Goal: Task Accomplishment & Management: Manage account settings

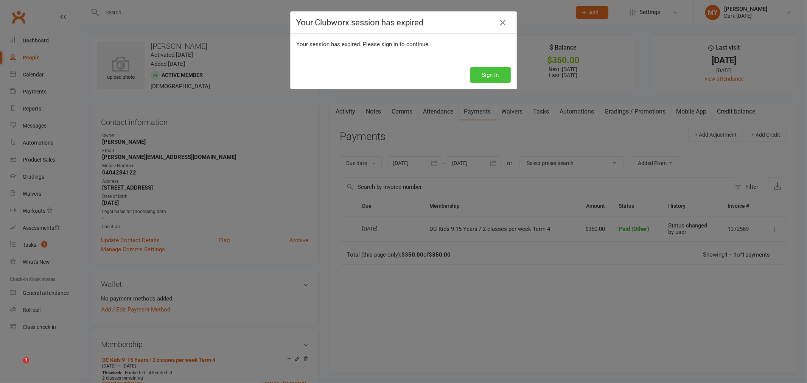
click at [490, 71] on button "Sign In" at bounding box center [490, 75] width 40 height 16
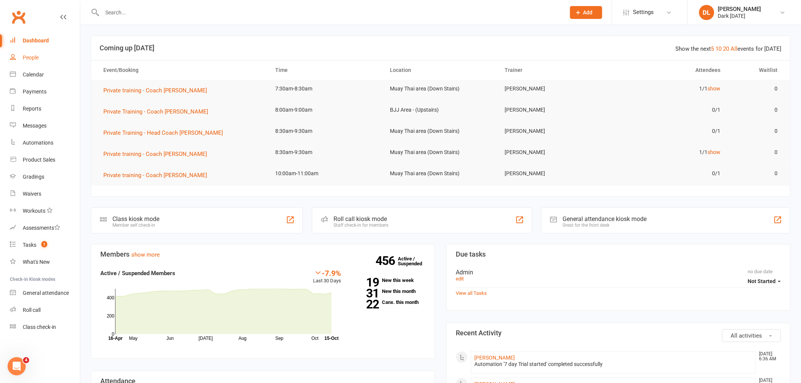
click at [45, 62] on link "People" at bounding box center [45, 57] width 70 height 17
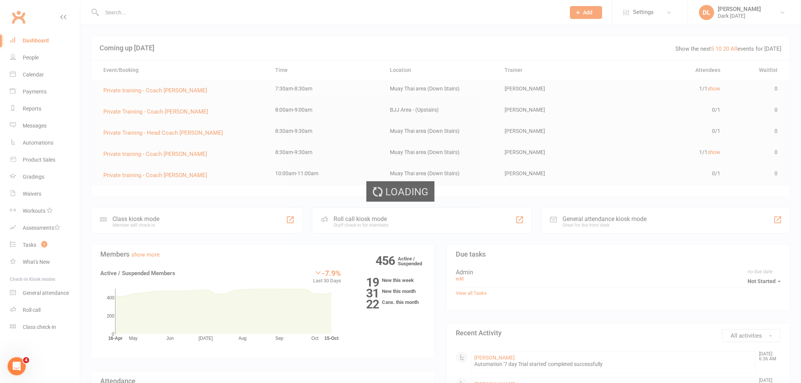
click at [44, 81] on div "Loading" at bounding box center [400, 191] width 801 height 383
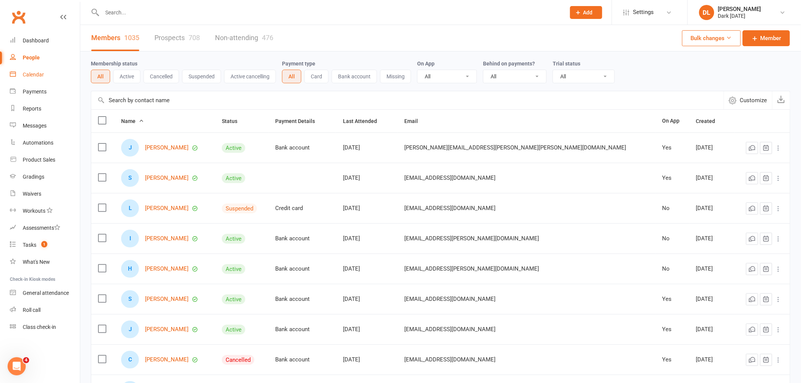
click at [31, 76] on div "Calendar" at bounding box center [33, 75] width 21 height 6
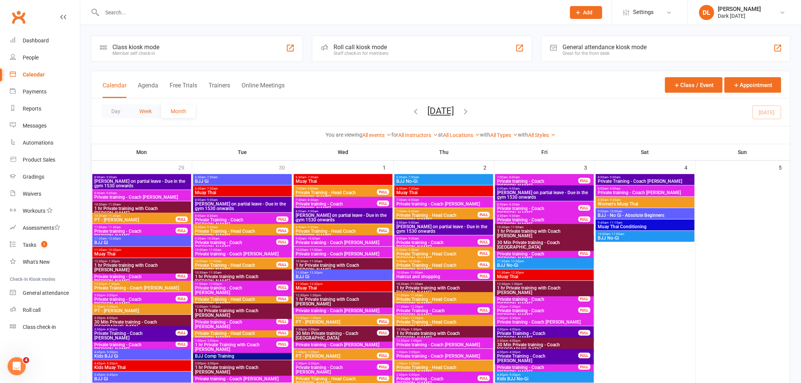
click at [140, 117] on button "Week" at bounding box center [145, 111] width 31 height 14
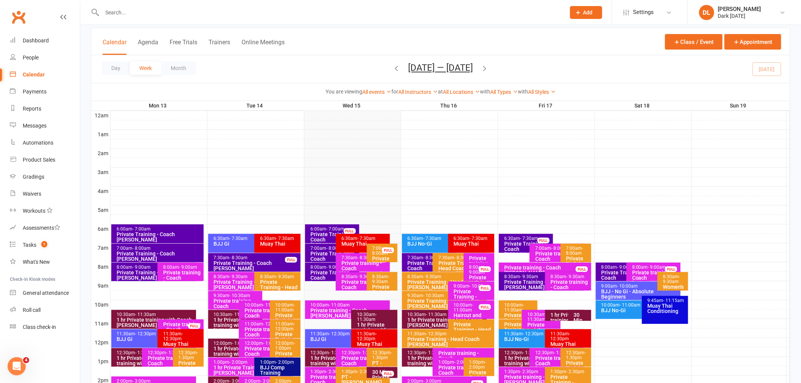
scroll to position [84, 0]
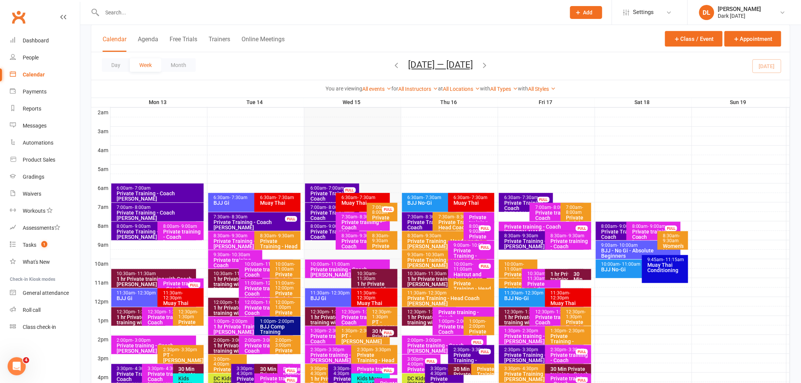
click at [520, 200] on div "Private Training - Coach [PERSON_NAME]" at bounding box center [527, 208] width 47 height 16
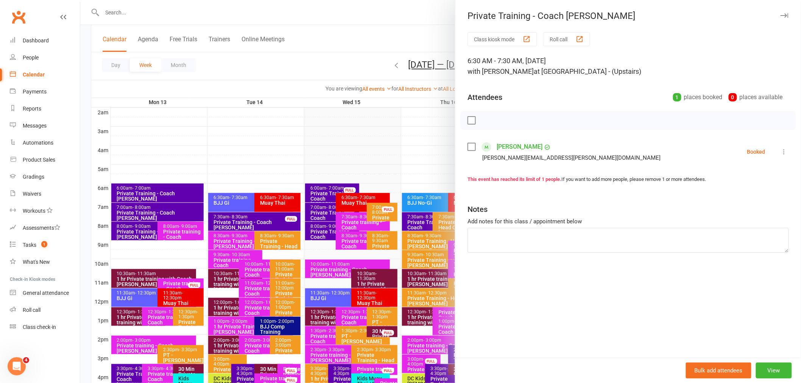
click at [367, 70] on div at bounding box center [440, 191] width 721 height 383
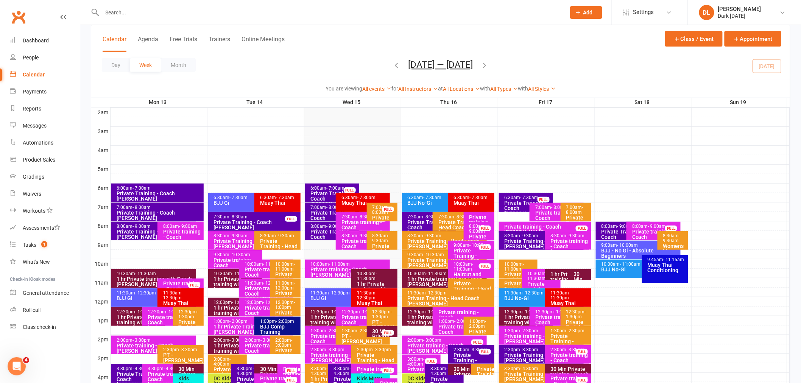
click at [526, 233] on span "- 9:30am" at bounding box center [529, 235] width 18 height 5
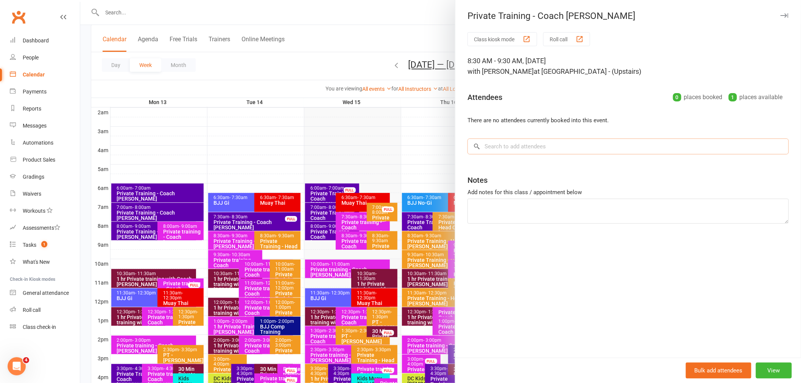
click at [503, 143] on input "search" at bounding box center [627, 147] width 321 height 16
click at [579, 151] on input "search" at bounding box center [627, 147] width 321 height 16
drag, startPoint x: 769, startPoint y: 374, endPoint x: 768, endPoint y: 366, distance: 8.1
click at [769, 375] on button "View" at bounding box center [774, 371] width 36 height 16
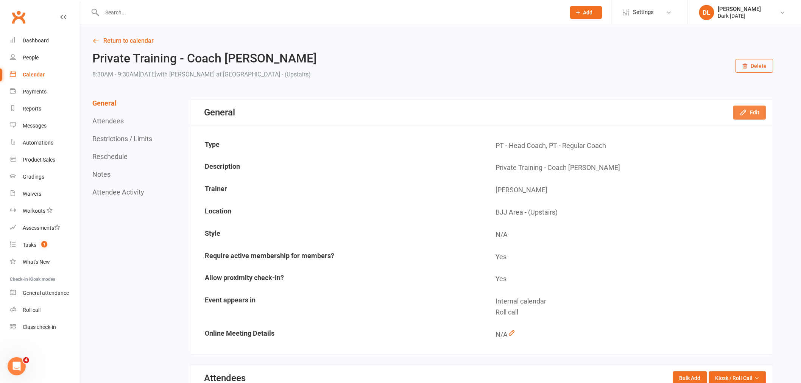
click at [740, 118] on button "Edit" at bounding box center [749, 113] width 33 height 14
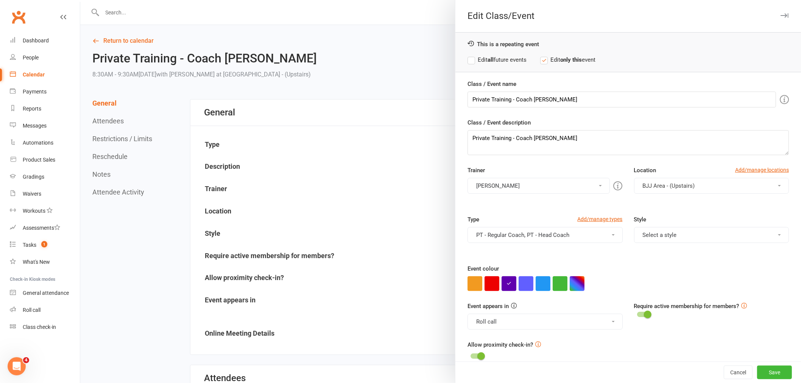
click at [637, 235] on button "Select a style" at bounding box center [711, 235] width 155 height 16
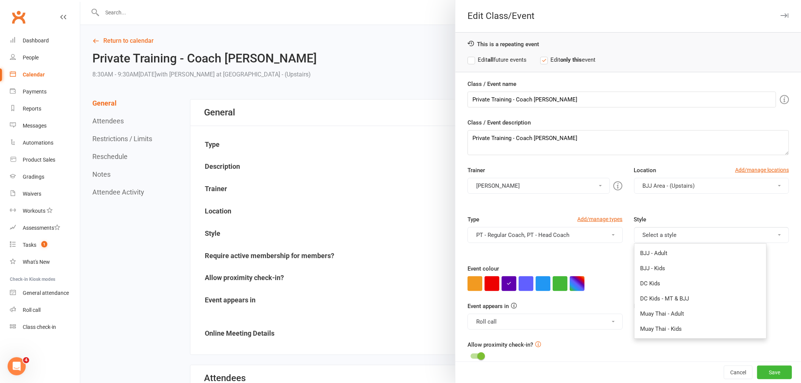
click at [615, 214] on div "Trainer [PERSON_NAME] Dark [DATE] [PERSON_NAME] [PERSON_NAME] [PERSON_NAME] [PE…" at bounding box center [628, 190] width 333 height 49
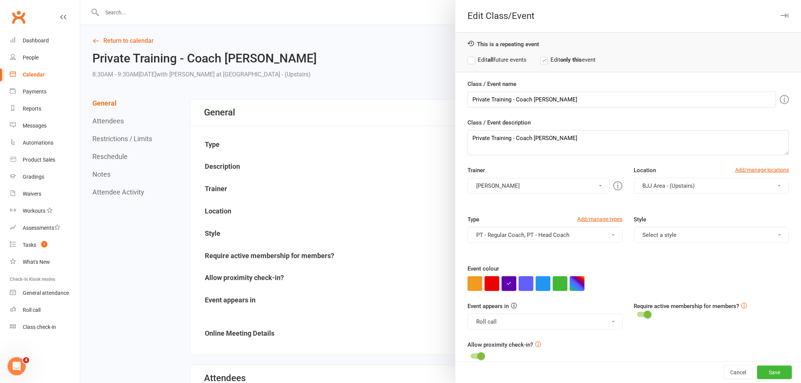
scroll to position [11, 0]
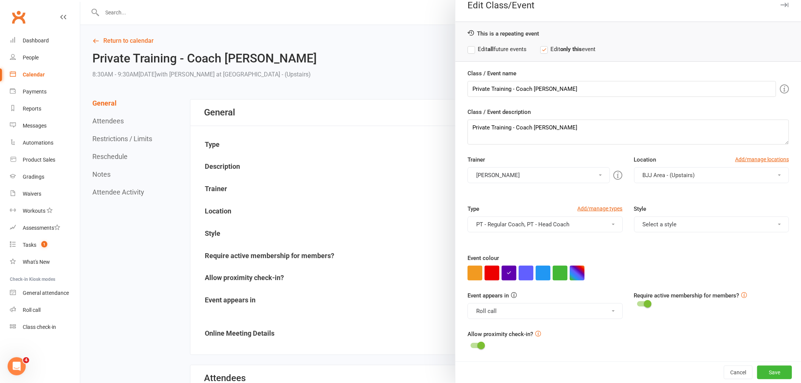
click at [250, 165] on div at bounding box center [440, 191] width 721 height 383
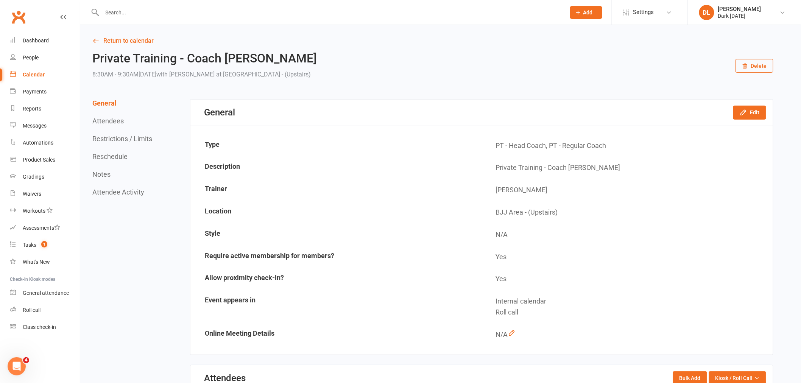
click at [132, 158] on div "General Attendees Restrictions / Limits Reschedule Notes Attendee Activity" at bounding box center [123, 147] width 62 height 97
click at [114, 158] on button "Reschedule" at bounding box center [109, 157] width 35 height 8
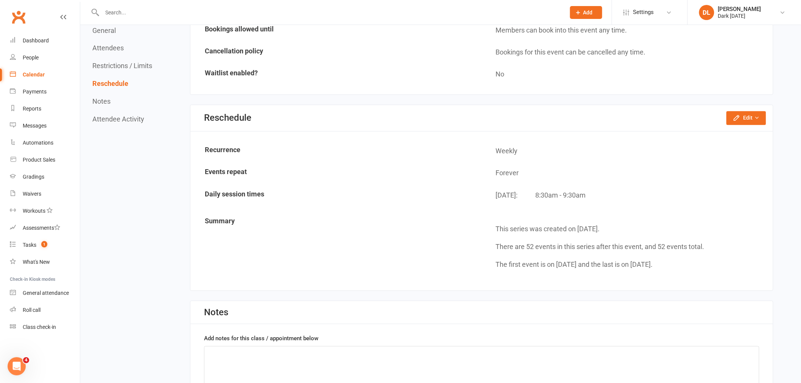
scroll to position [551, 0]
click at [752, 116] on button "Edit" at bounding box center [746, 118] width 40 height 14
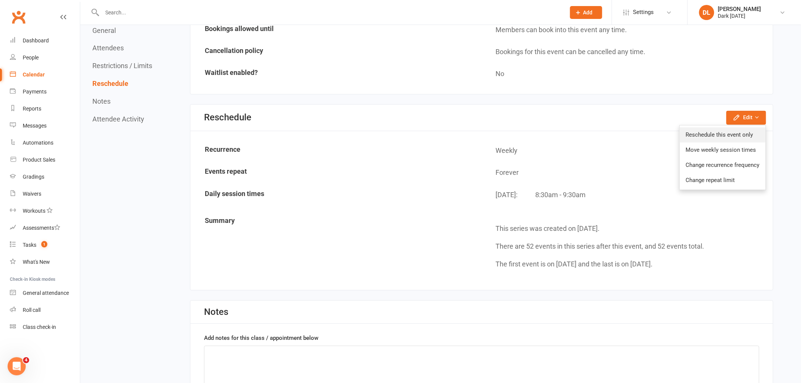
click at [728, 129] on link "Reschedule this event only" at bounding box center [723, 135] width 86 height 15
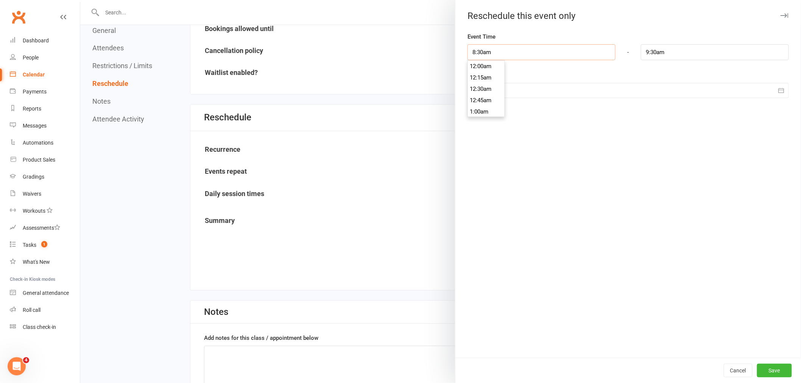
click at [494, 54] on input "8:30am" at bounding box center [541, 52] width 148 height 16
type input "8:00am"
type input "9:00am"
click at [487, 92] on li "8:00am" at bounding box center [486, 97] width 36 height 11
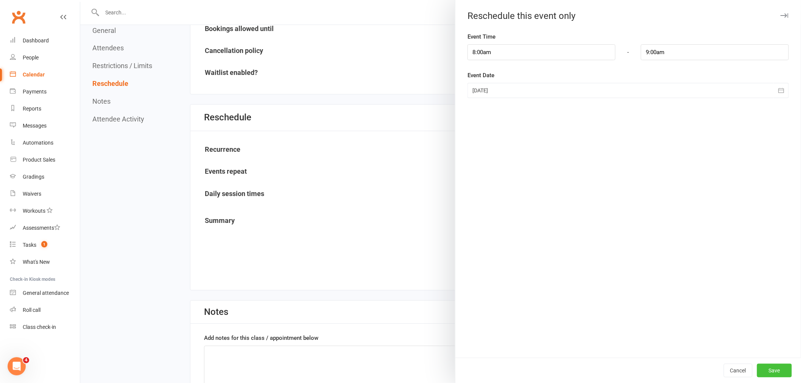
click at [782, 366] on button "Save" at bounding box center [774, 371] width 35 height 14
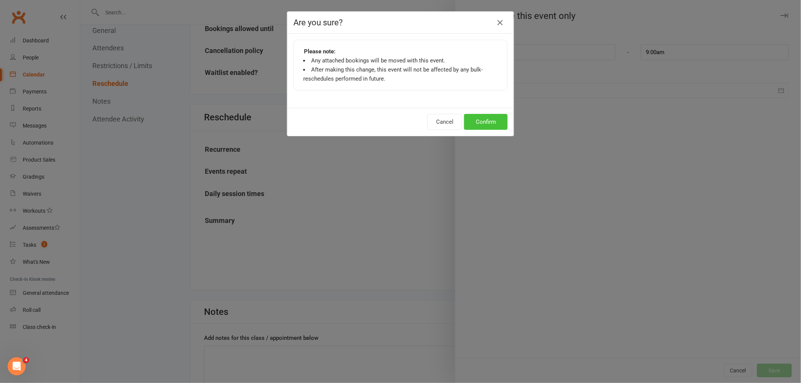
click at [476, 127] on button "Confirm" at bounding box center [486, 122] width 44 height 16
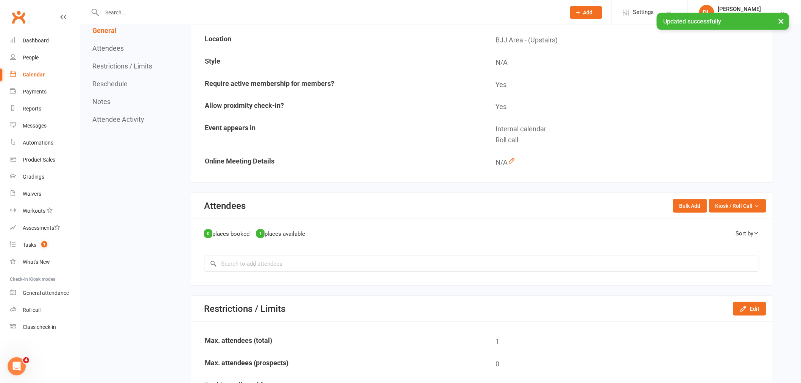
scroll to position [173, 0]
click at [289, 262] on input "search" at bounding box center [481, 263] width 555 height 16
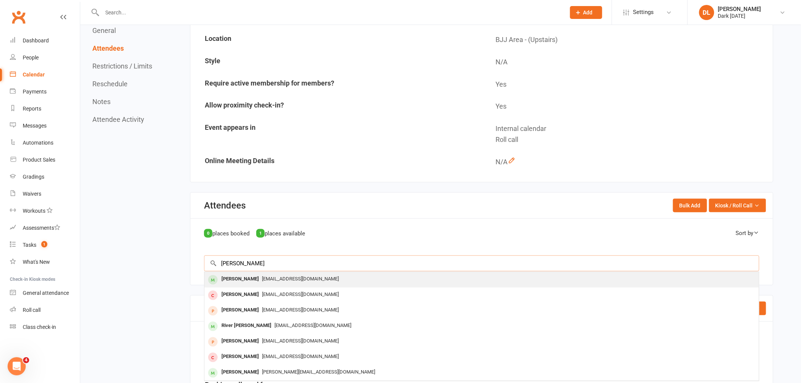
type input "[PERSON_NAME]"
click at [256, 280] on div "[EMAIL_ADDRESS][DOMAIN_NAME]" at bounding box center [481, 279] width 548 height 11
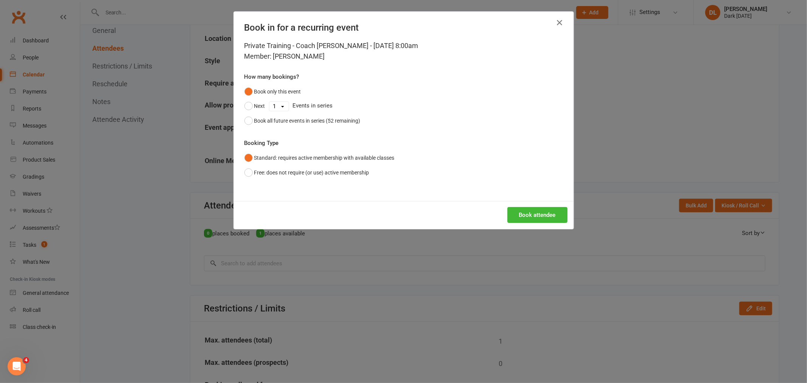
click at [523, 205] on div "Book attendee" at bounding box center [404, 215] width 340 height 28
click at [522, 211] on button "Book attendee" at bounding box center [538, 215] width 60 height 16
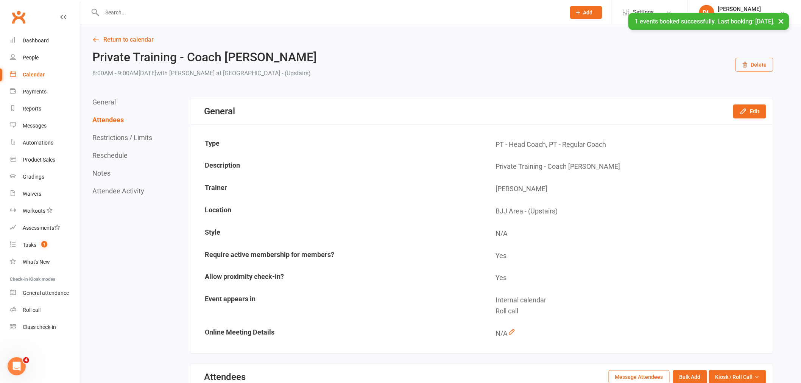
scroll to position [0, 0]
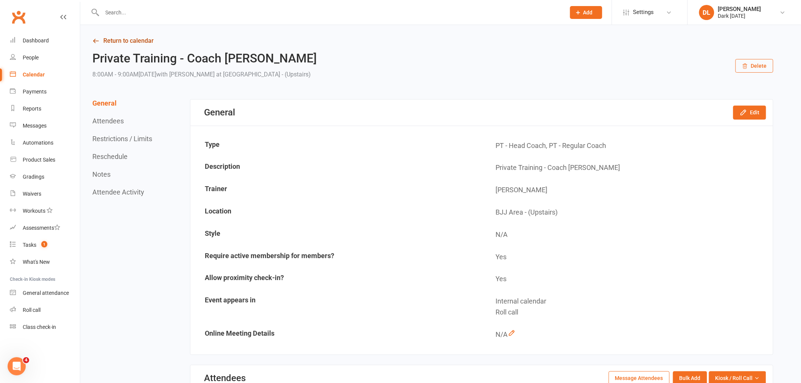
click at [105, 43] on link "Return to calendar" at bounding box center [432, 41] width 681 height 11
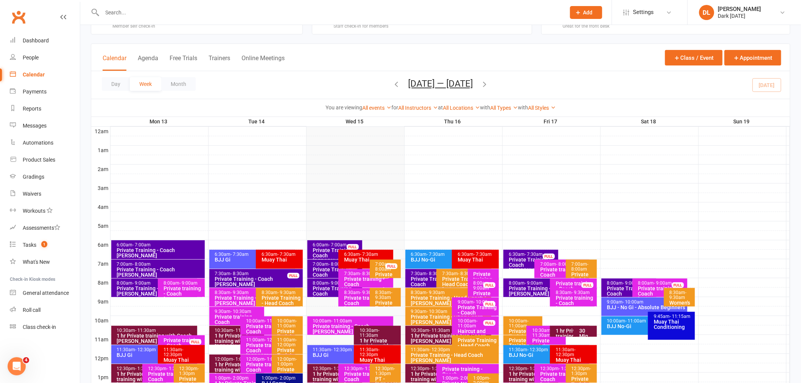
scroll to position [42, 0]
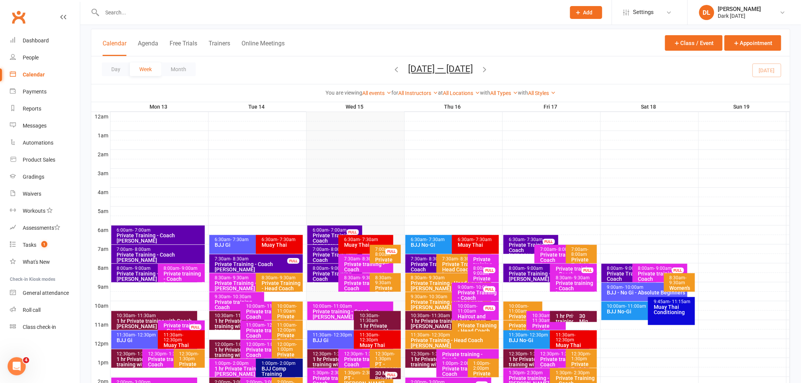
click at [329, 269] on span "- 9:00am" at bounding box center [338, 268] width 18 height 5
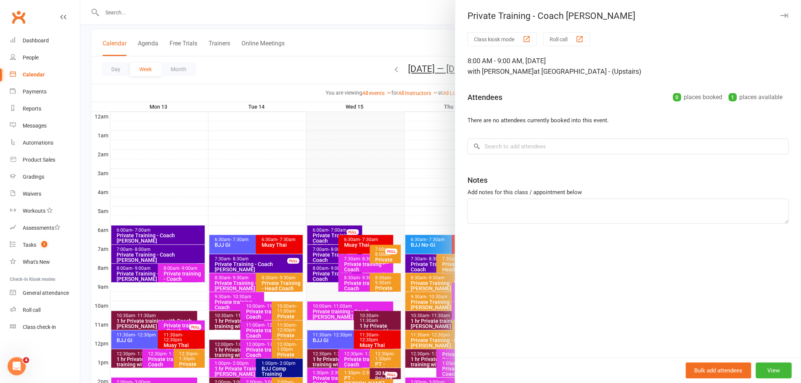
click at [481, 196] on div "Add notes for this class / appointment below" at bounding box center [627, 192] width 321 height 9
click at [465, 227] on div "Class kiosk mode Roll call 8:00 AM - 9:00 AM, [DATE] with [PERSON_NAME] at [GEO…" at bounding box center [628, 194] width 346 height 325
click at [466, 240] on div "Class kiosk mode Roll call 8:00 AM - 9:00 AM, [DATE] with [PERSON_NAME] at [GEO…" at bounding box center [628, 194] width 346 height 325
click at [376, 283] on div at bounding box center [440, 191] width 721 height 383
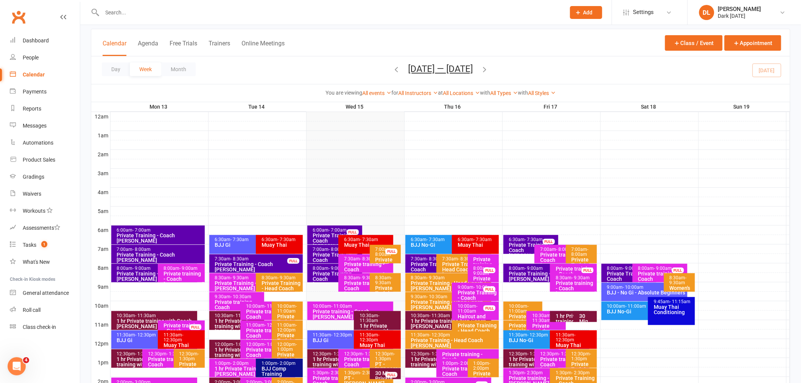
click at [346, 282] on div "Private training - Coach [PERSON_NAME]" at bounding box center [368, 288] width 48 height 16
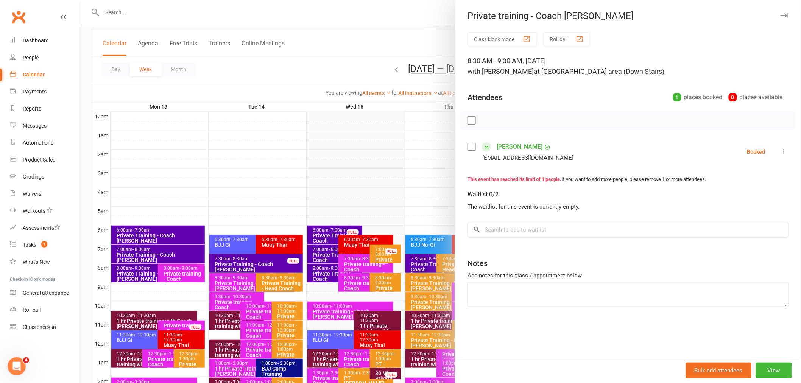
click at [340, 157] on div at bounding box center [440, 191] width 721 height 383
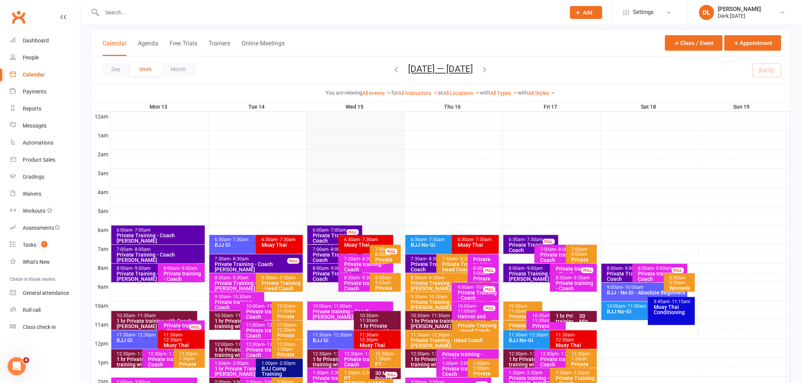
click at [315, 53] on div "Calendar Agenda Free Trials Trainers Online Meetings Class / Event Appointment" at bounding box center [440, 42] width 699 height 27
click at [154, 24] on div at bounding box center [325, 12] width 469 height 25
click at [154, 14] on input "text" at bounding box center [330, 12] width 460 height 11
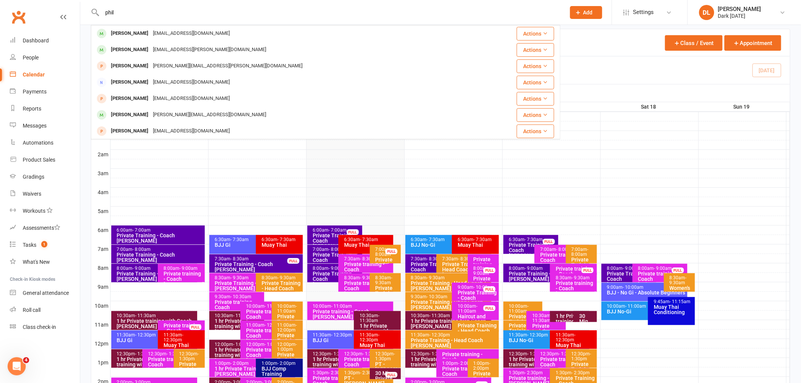
type input "phil"
click at [162, 119] on div "[PERSON_NAME][EMAIL_ADDRESS][DOMAIN_NAME]" at bounding box center [210, 114] width 118 height 11
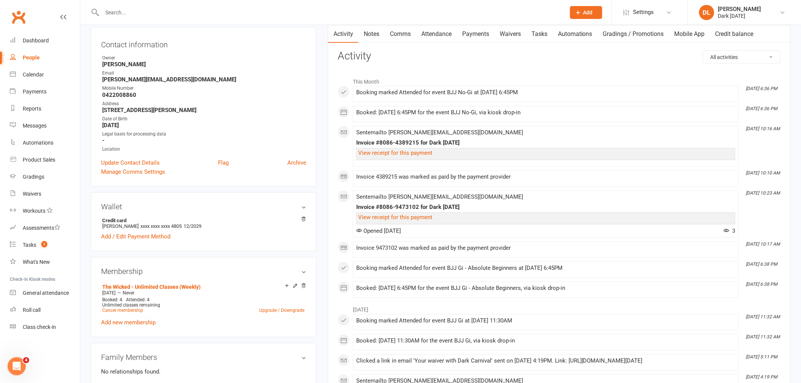
scroll to position [84, 0]
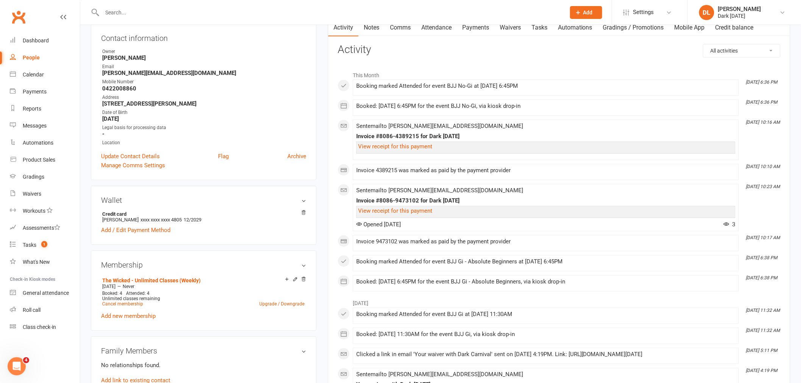
drag, startPoint x: 118, startPoint y: 315, endPoint x: 156, endPoint y: 303, distance: 39.7
click at [118, 315] on link "Add new membership" at bounding box center [128, 316] width 54 height 7
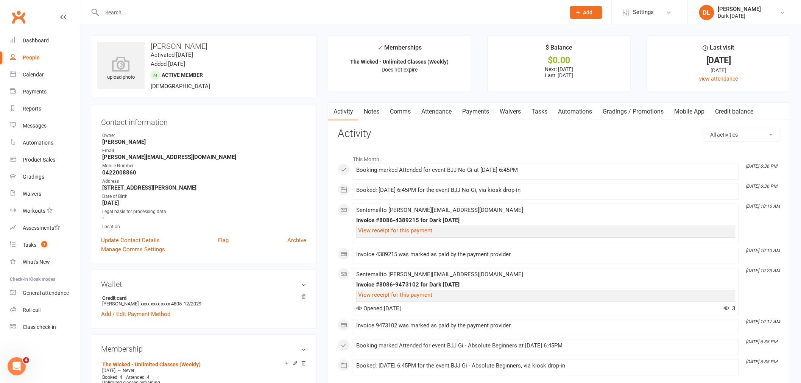
click at [475, 113] on link "Payments" at bounding box center [475, 111] width 37 height 17
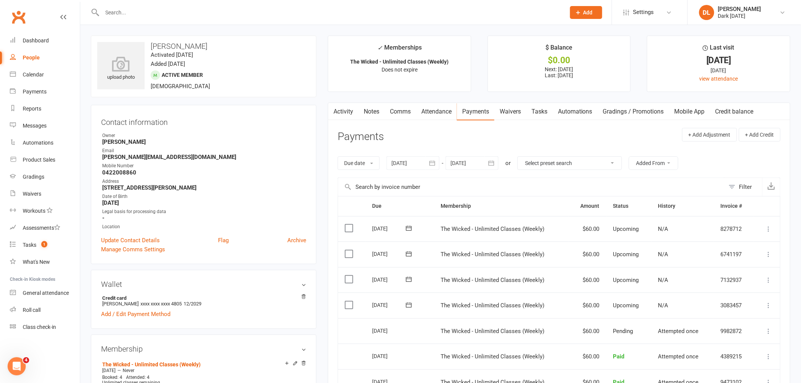
click at [522, 114] on link "Waivers" at bounding box center [510, 111] width 32 height 17
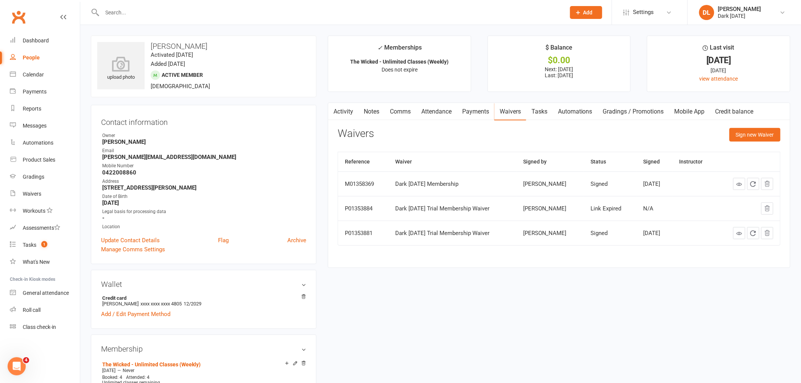
click at [772, 212] on button "button" at bounding box center [767, 208] width 12 height 12
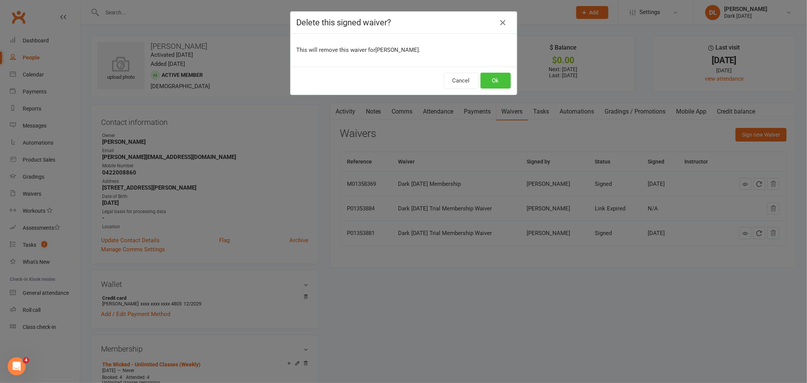
click at [497, 84] on button "Ok" at bounding box center [496, 81] width 30 height 16
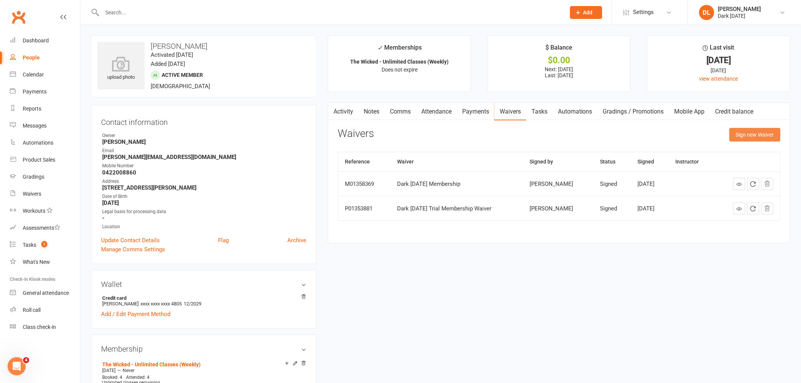
click at [747, 134] on button "Sign new Waiver" at bounding box center [754, 135] width 51 height 14
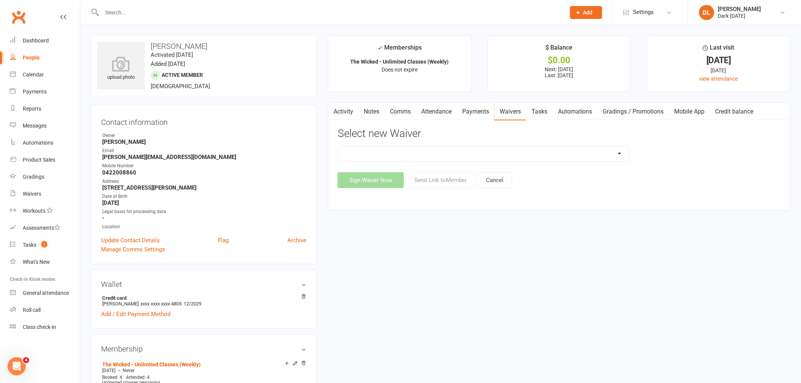
click at [403, 149] on select "Dark [DATE] Membership Dark [DATE] Membership waiver - no EDDR Dark [DATE] Tria…" at bounding box center [483, 153] width 291 height 15
select select "9791"
click at [338, 146] on select "Dark [DATE] Membership Dark [DATE] Membership waiver - no EDDR Dark [DATE] Tria…" at bounding box center [483, 153] width 291 height 15
click at [451, 182] on button "Send Link to Member" at bounding box center [441, 180] width 70 height 16
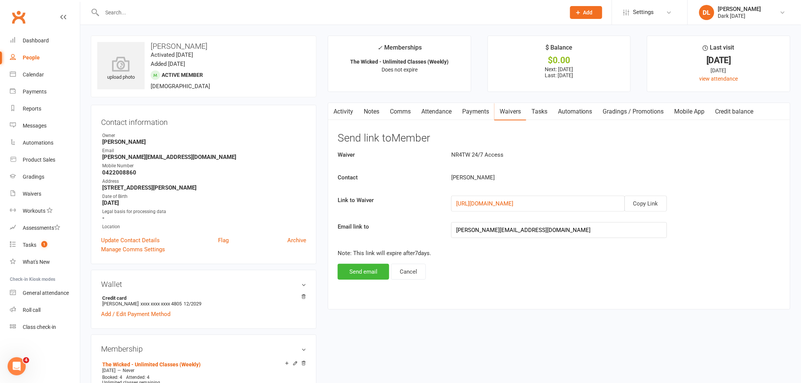
click at [368, 263] on div "Waiver NR4TW 24/7 Access Contact [PERSON_NAME] Link to Waiver Copy Link [URL][D…" at bounding box center [559, 214] width 443 height 129
click at [372, 269] on button "Send email" at bounding box center [363, 272] width 51 height 16
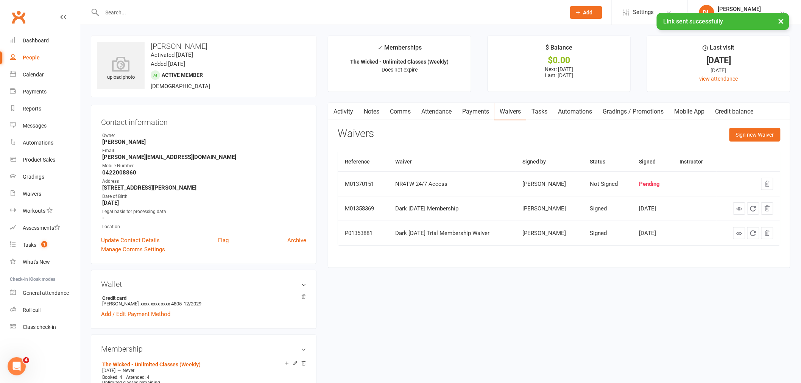
click at [471, 112] on link "Payments" at bounding box center [475, 111] width 37 height 17
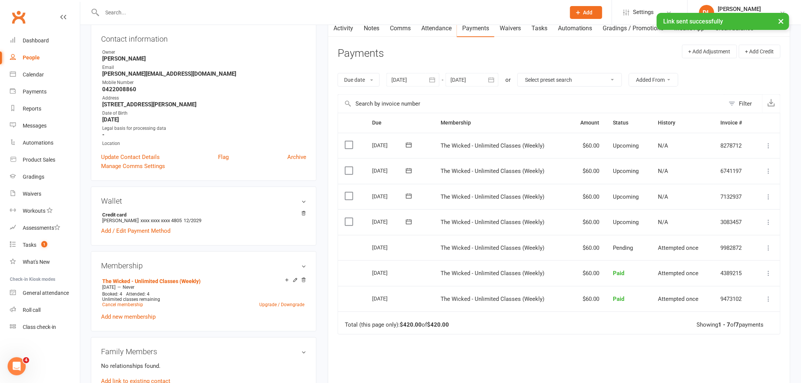
scroll to position [84, 0]
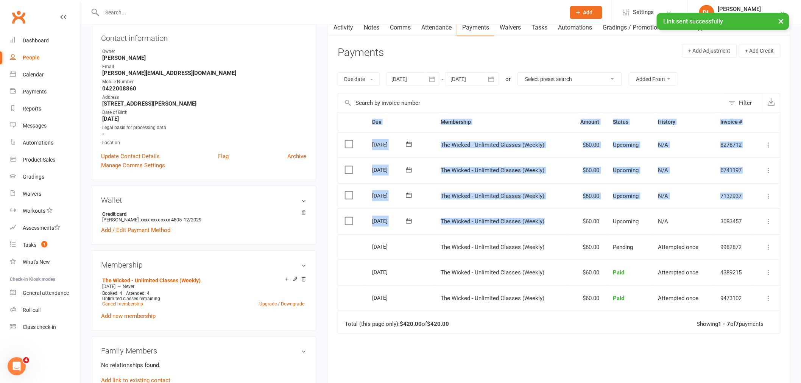
drag, startPoint x: 551, startPoint y: 223, endPoint x: 322, endPoint y: 225, distance: 228.6
click at [322, 225] on main "✓ Memberships The Wicked - Unlimited Classes (Weekly) Does not expire $ Balance…" at bounding box center [559, 201] width 474 height 499
click at [425, 342] on div "Due Contact Membership Amount Status History Invoice # Select this [DATE] [PERS…" at bounding box center [559, 271] width 443 height 319
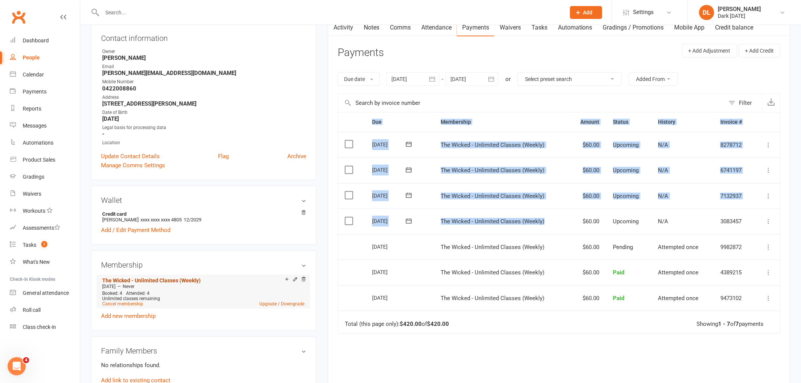
scroll to position [168, 0]
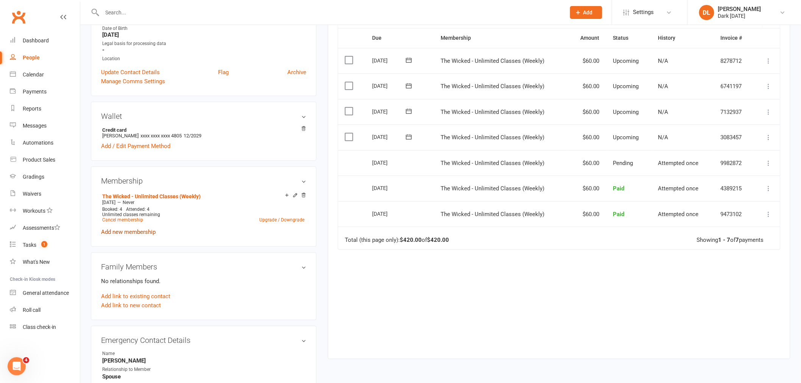
click at [128, 234] on link "Add new membership" at bounding box center [128, 232] width 54 height 7
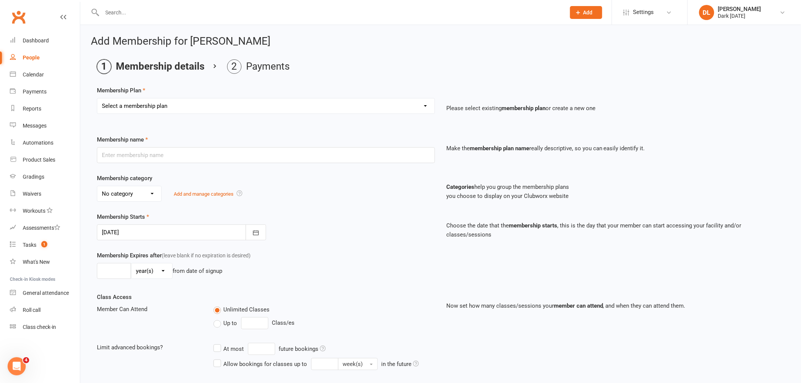
click at [198, 103] on select "Select a membership plan Create new Membership Plan Redzone Knife Defence Works…" at bounding box center [265, 105] width 337 height 15
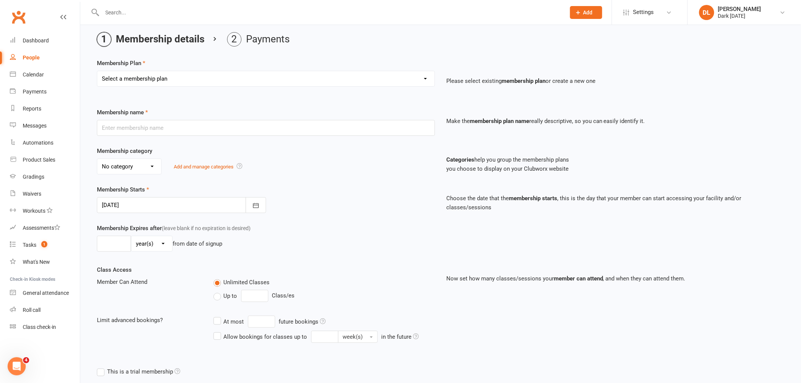
scroll to position [42, 0]
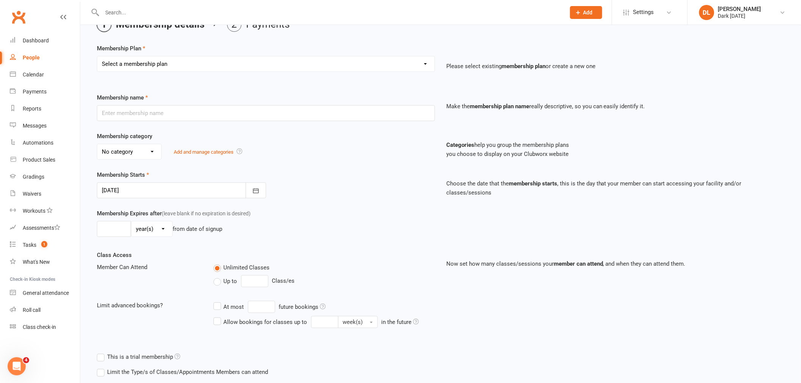
click at [143, 45] on label "Membership Plan" at bounding box center [121, 48] width 48 height 9
click at [140, 67] on select "Select a membership plan Create new Membership Plan Redzone Knife Defence Works…" at bounding box center [265, 63] width 337 height 15
select select "47"
click at [97, 56] on select "Select a membership plan Create new Membership Plan Redzone Knife Defence Works…" at bounding box center [265, 63] width 337 height 15
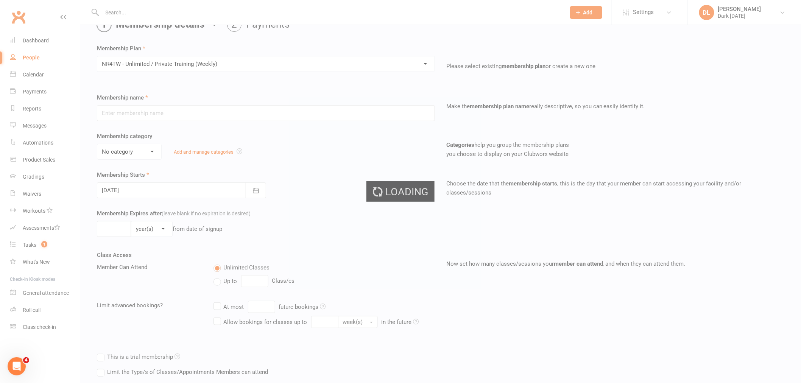
scroll to position [0, 0]
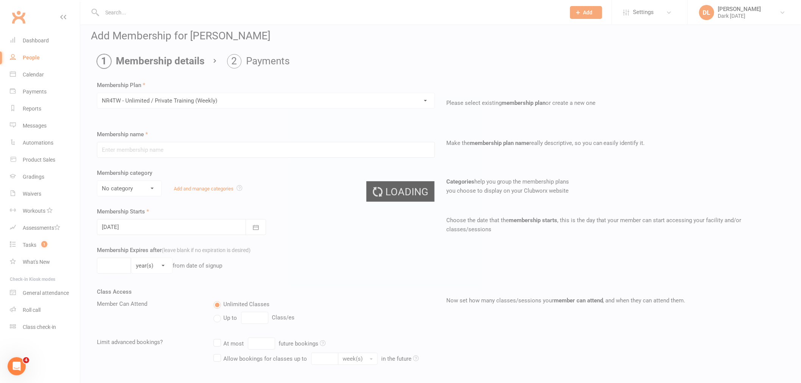
type input "NR4TW - Unlimited / Private Training (Weekly)"
select select "0"
type input "0"
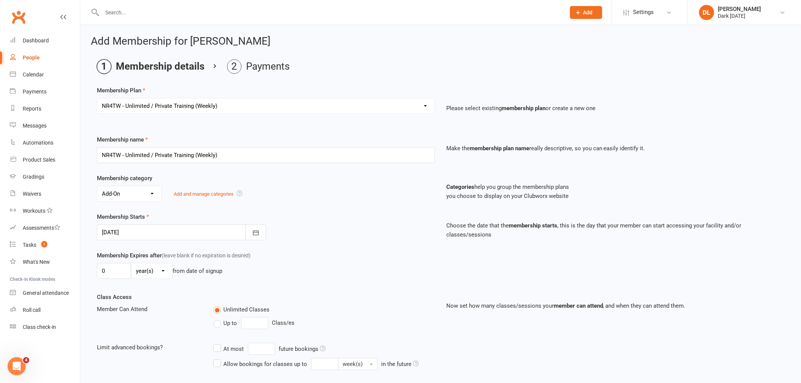
click at [129, 65] on li "Membership details" at bounding box center [150, 66] width 107 height 14
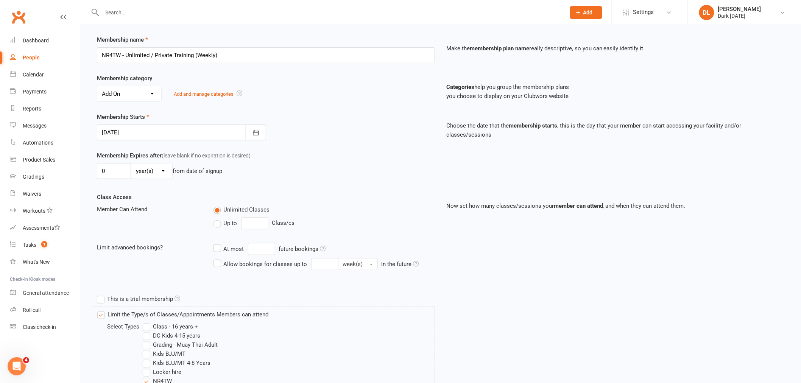
scroll to position [286, 0]
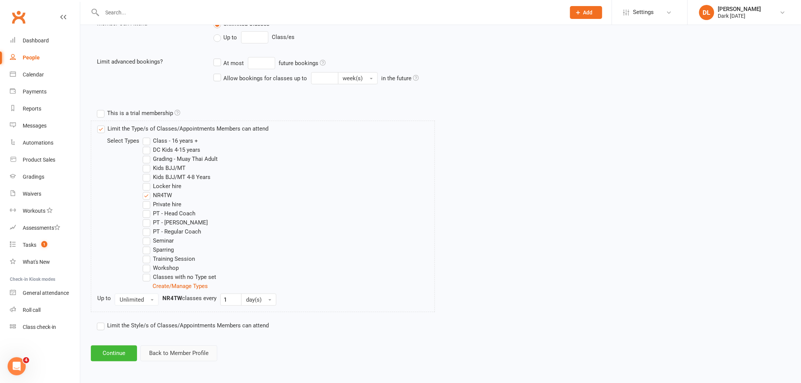
click at [148, 353] on button "Back to Member Profile" at bounding box center [178, 354] width 77 height 16
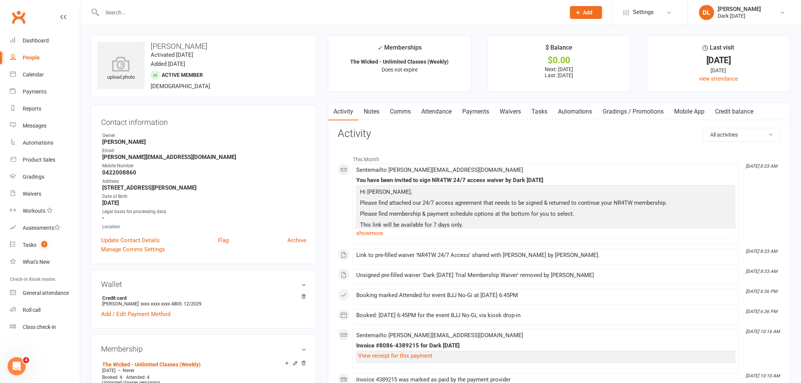
scroll to position [42, 0]
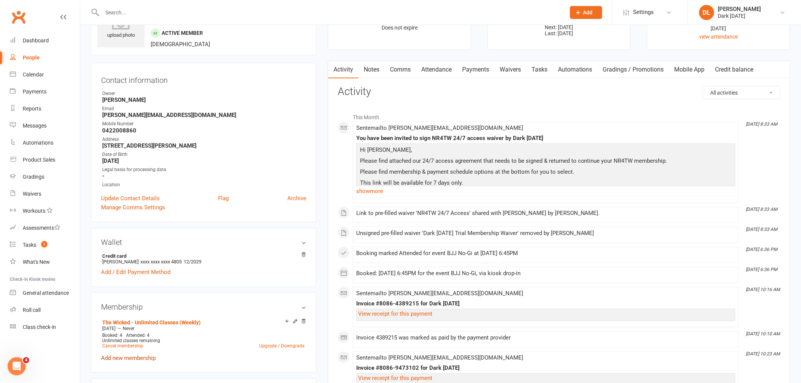
click at [124, 358] on link "Add new membership" at bounding box center [128, 358] width 54 height 7
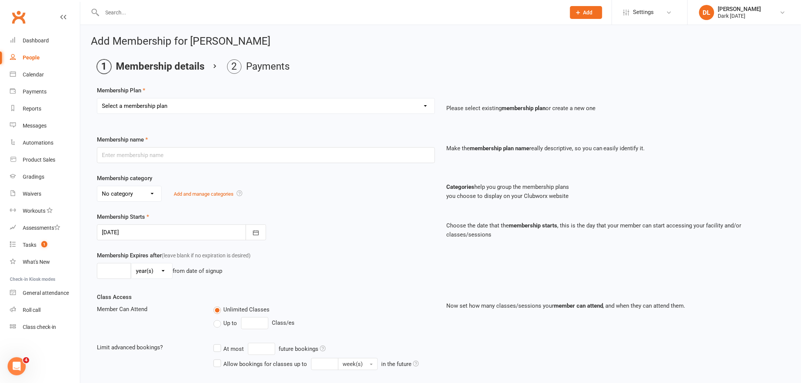
click at [170, 107] on select "Select a membership plan Create new Membership Plan Redzone Knife Defence Works…" at bounding box center [265, 105] width 337 height 15
select select "47"
click at [97, 98] on select "Select a membership plan Create new Membership Plan Redzone Knife Defence Works…" at bounding box center [265, 105] width 337 height 15
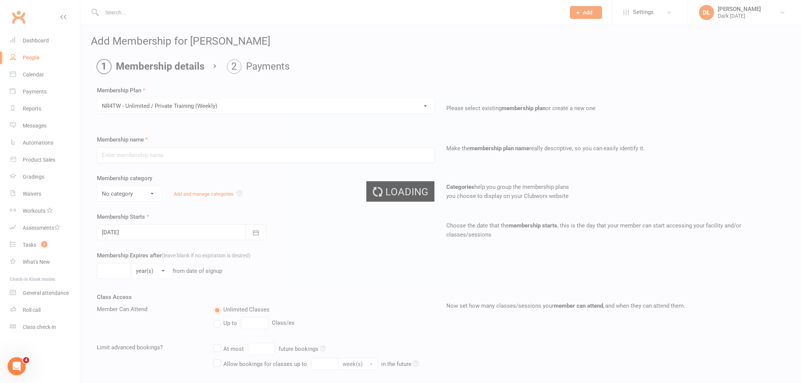
type input "NR4TW - Unlimited / Private Training (Weekly)"
select select "0"
type input "0"
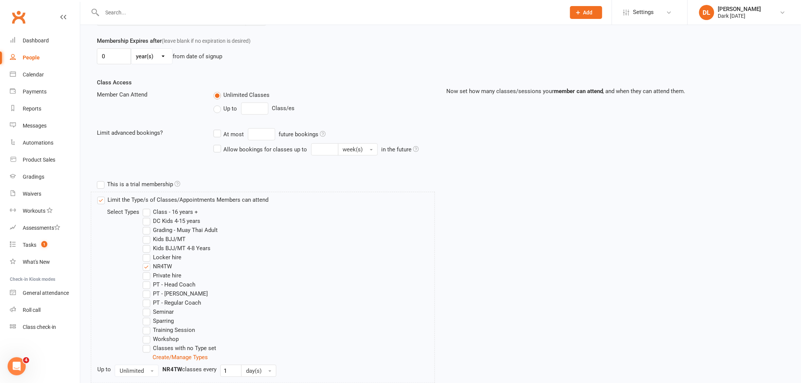
scroll to position [286, 0]
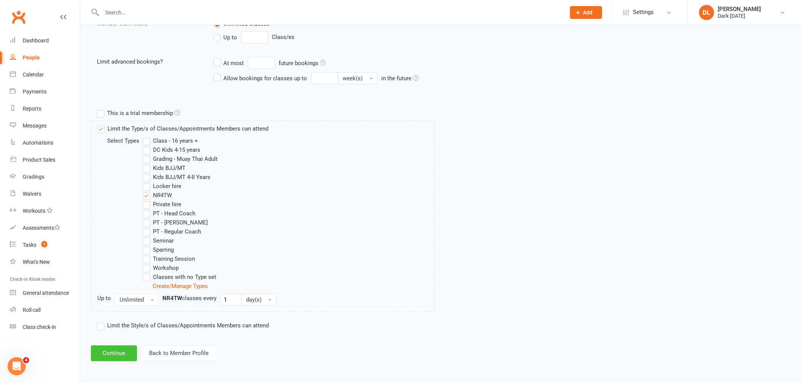
click at [120, 352] on button "Continue" at bounding box center [114, 354] width 46 height 16
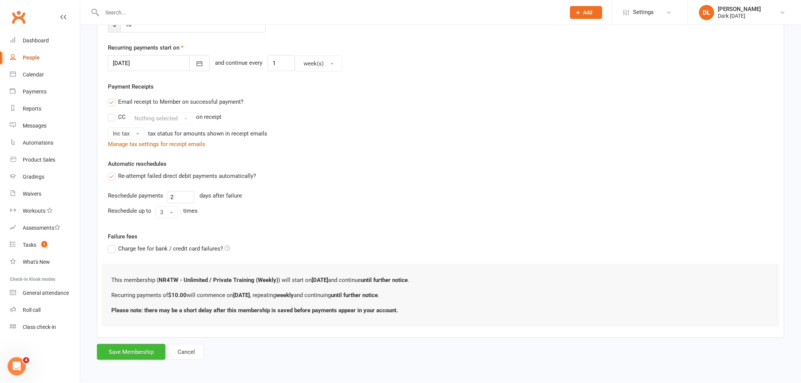
scroll to position [0, 0]
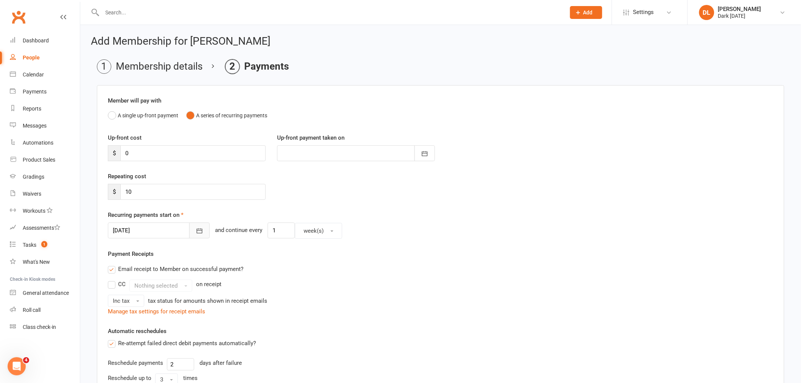
click at [196, 227] on button "button" at bounding box center [199, 231] width 20 height 16
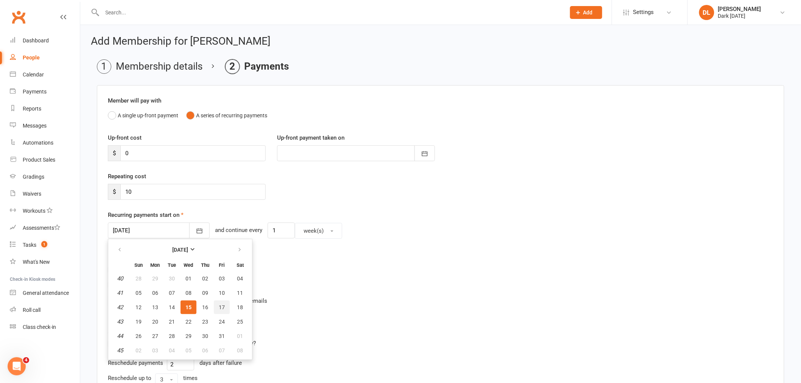
click at [222, 307] on button "17" at bounding box center [222, 308] width 16 height 14
type input "[DATE]"
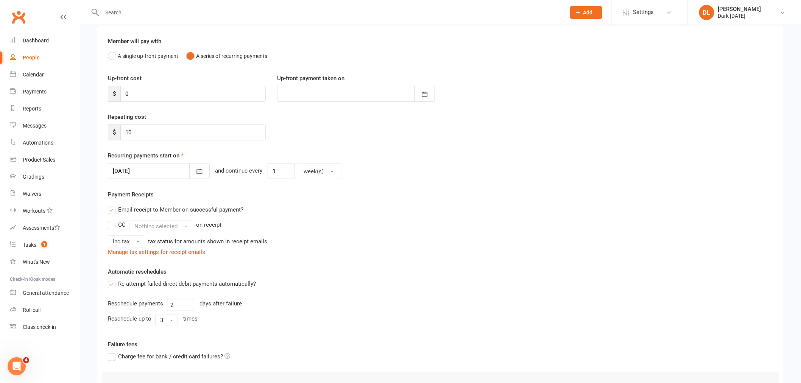
scroll to position [168, 0]
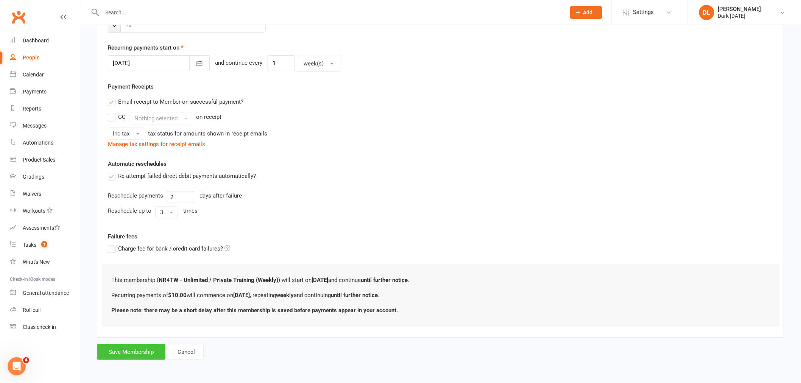
click at [124, 358] on button "Save Membership" at bounding box center [131, 352] width 69 height 16
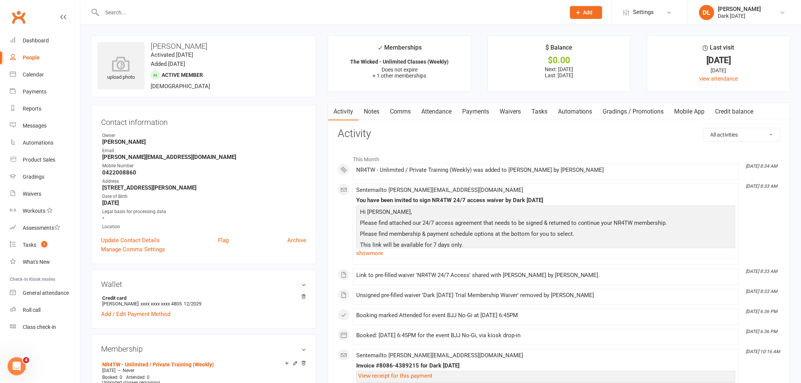
click at [511, 115] on link "Waivers" at bounding box center [510, 111] width 32 height 17
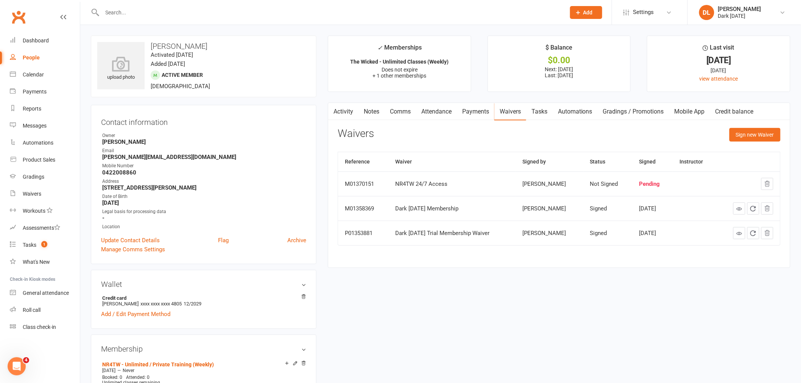
click at [607, 151] on div "Waivers Sign new Waiver Reference Waiver Signed by Status Signed Instructor M01…" at bounding box center [559, 192] width 443 height 128
click at [43, 195] on link "Waivers" at bounding box center [45, 193] width 70 height 17
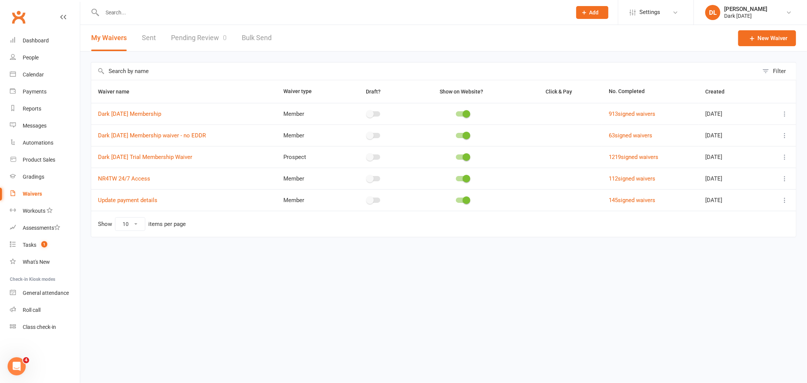
click at [211, 36] on link "Pending Review 0" at bounding box center [199, 38] width 56 height 26
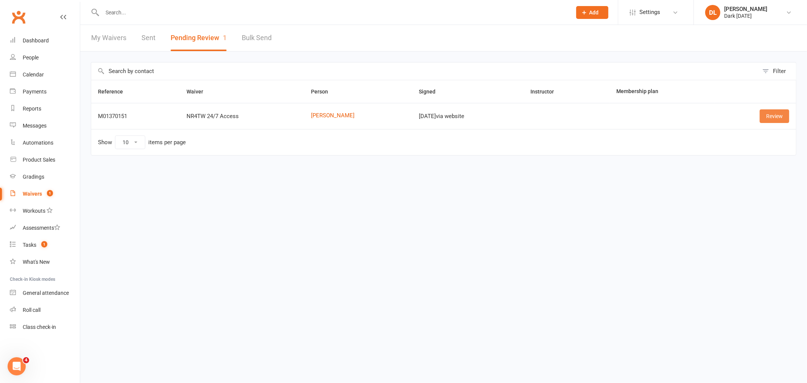
click at [780, 115] on link "Review" at bounding box center [775, 116] width 30 height 14
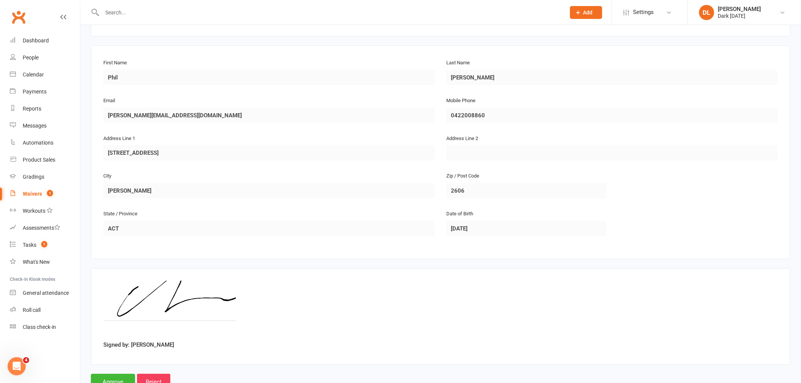
scroll to position [131, 0]
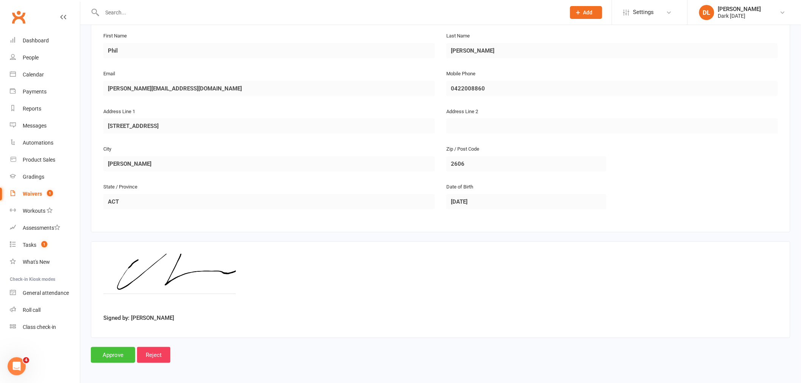
click at [119, 355] on input "Approve" at bounding box center [113, 355] width 44 height 16
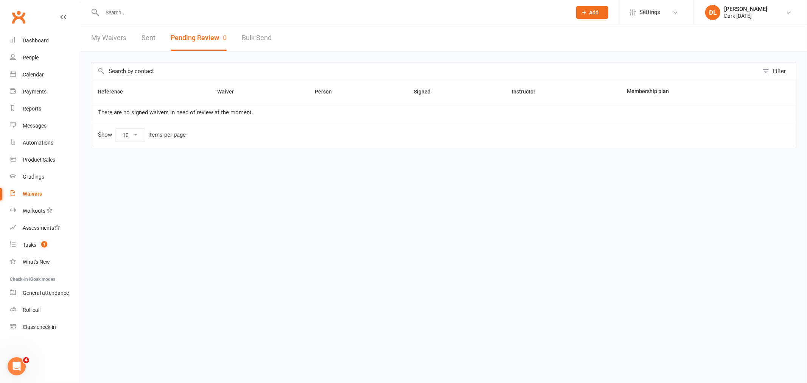
click at [160, 12] on input "text" at bounding box center [333, 12] width 467 height 11
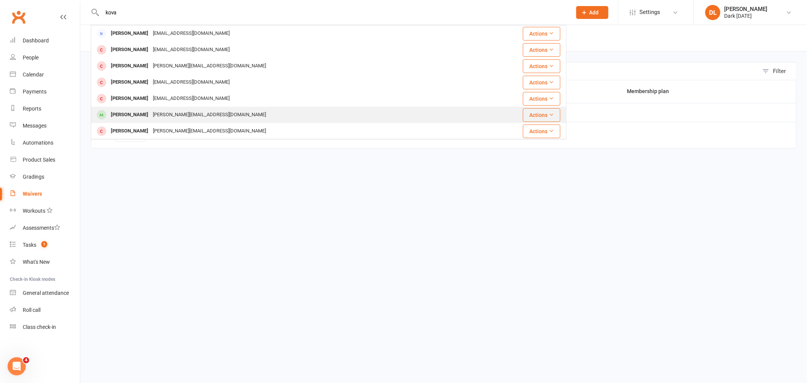
type input "kova"
click at [158, 115] on div "[PERSON_NAME][EMAIL_ADDRESS][DOMAIN_NAME]" at bounding box center [210, 114] width 118 height 11
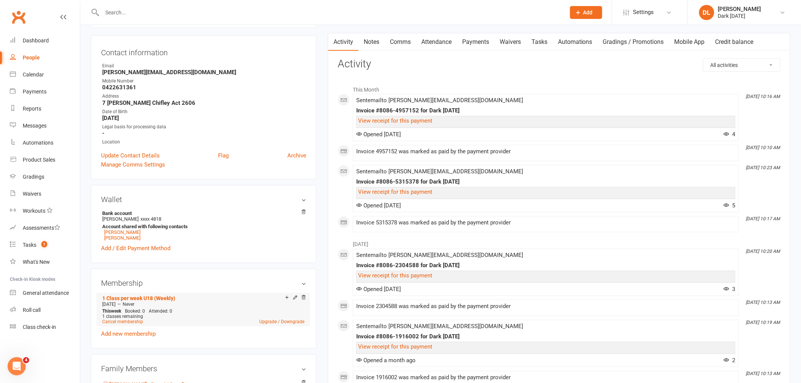
scroll to position [84, 0]
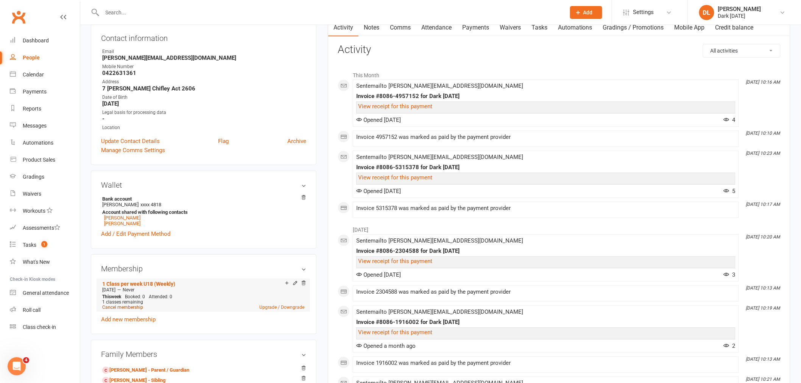
click at [120, 305] on link "Cancel membership" at bounding box center [122, 307] width 41 height 5
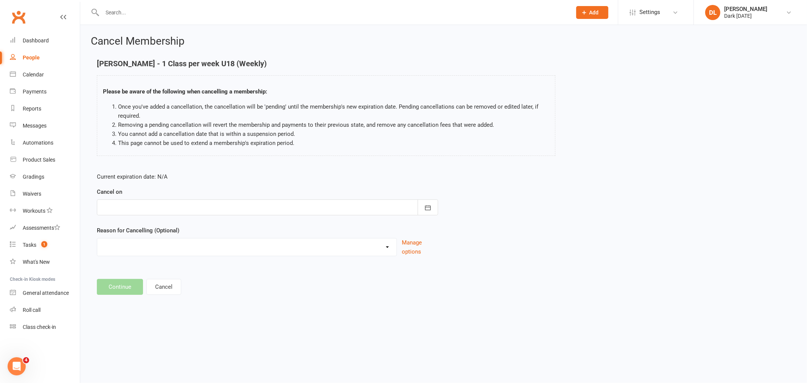
click at [204, 204] on div at bounding box center [267, 207] width 341 height 16
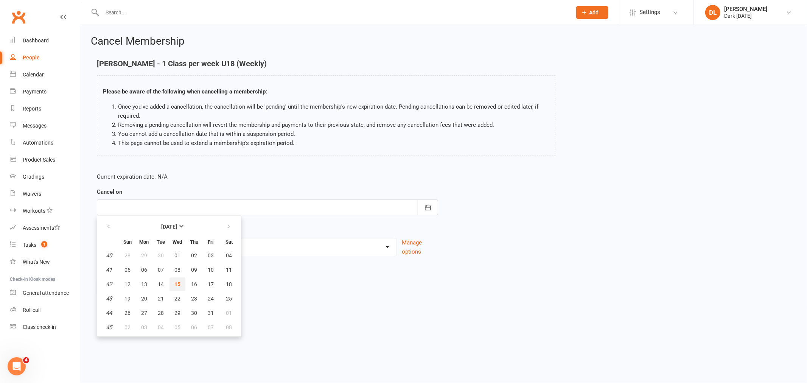
click at [178, 282] on span "15" at bounding box center [177, 284] width 6 height 6
type input "[DATE]"
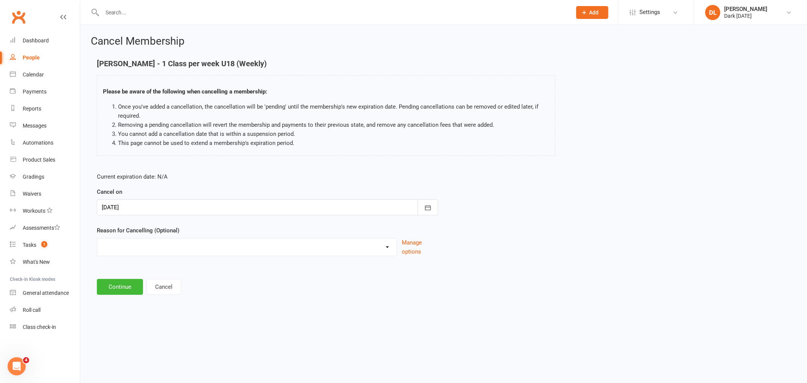
click at [144, 245] on select "Holiday Injury Other reason" at bounding box center [246, 245] width 299 height 15
select select "2"
click at [97, 238] on select "Holiday Injury Other reason" at bounding box center [246, 245] width 299 height 15
click at [123, 318] on button "Continue" at bounding box center [120, 326] width 46 height 16
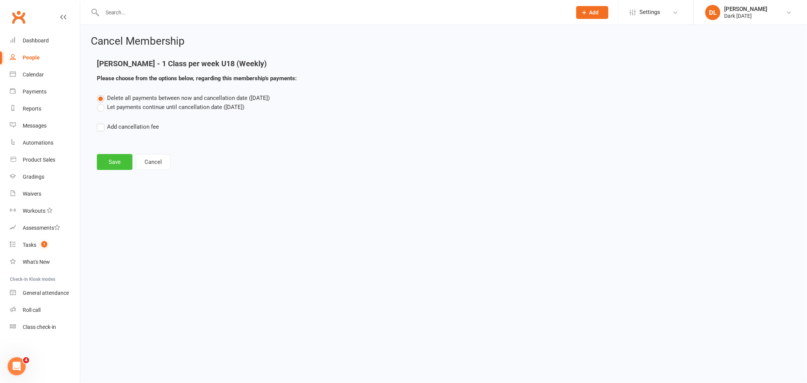
click at [125, 155] on button "Save" at bounding box center [115, 162] width 36 height 16
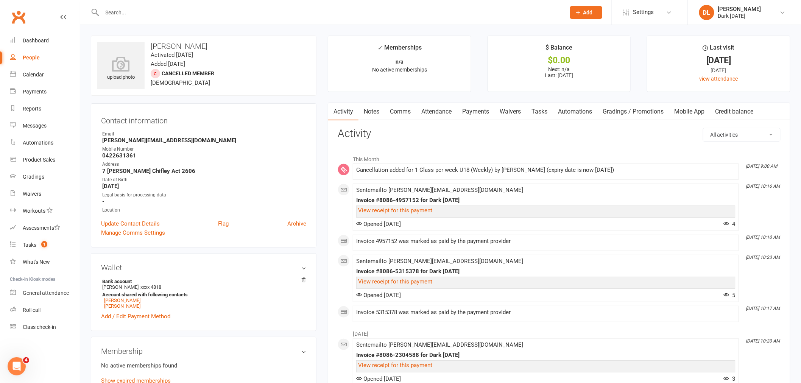
click at [307, 67] on div "upload photo [PERSON_NAME] Activated [DATE] Added [DATE] Cancelled member [DEMO…" at bounding box center [204, 66] width 226 height 60
click at [158, 3] on div at bounding box center [325, 12] width 469 height 25
click at [158, 8] on input "text" at bounding box center [330, 12] width 460 height 11
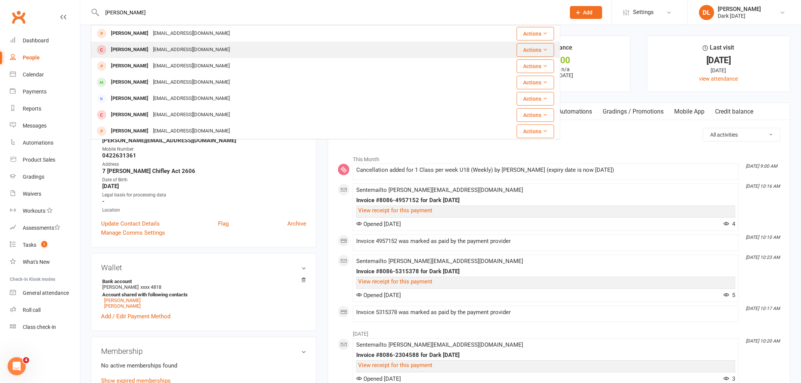
type input "[PERSON_NAME]"
click at [151, 51] on div "[PERSON_NAME]" at bounding box center [130, 49] width 42 height 11
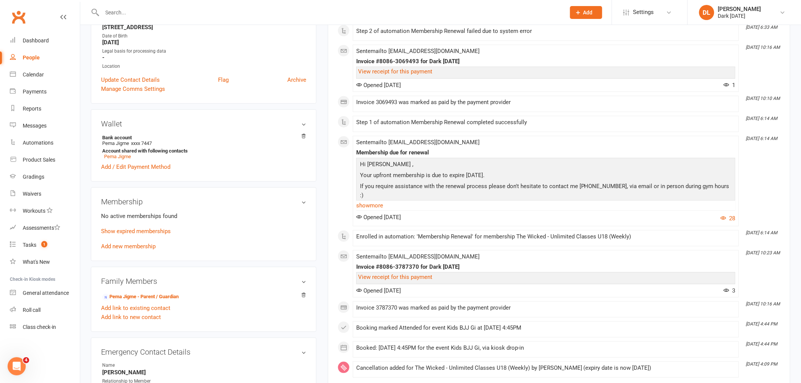
scroll to position [168, 0]
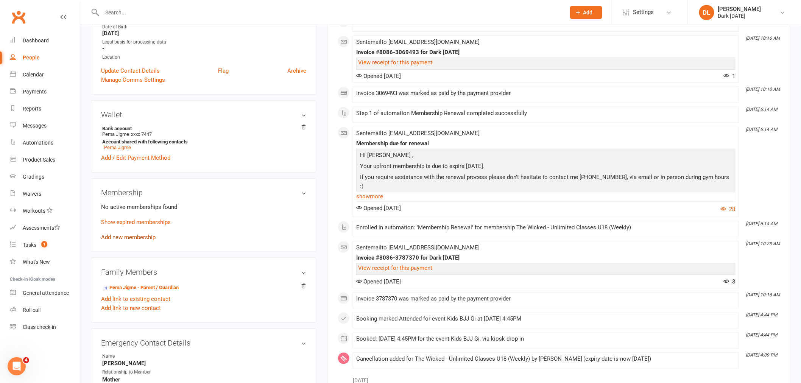
click at [144, 237] on link "Add new membership" at bounding box center [128, 237] width 54 height 7
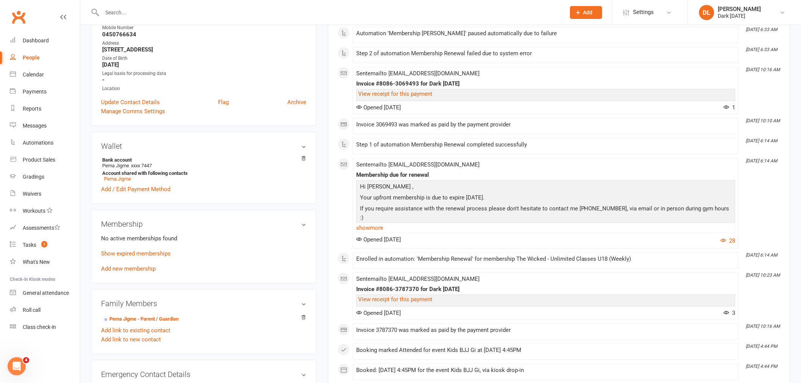
scroll to position [252, 0]
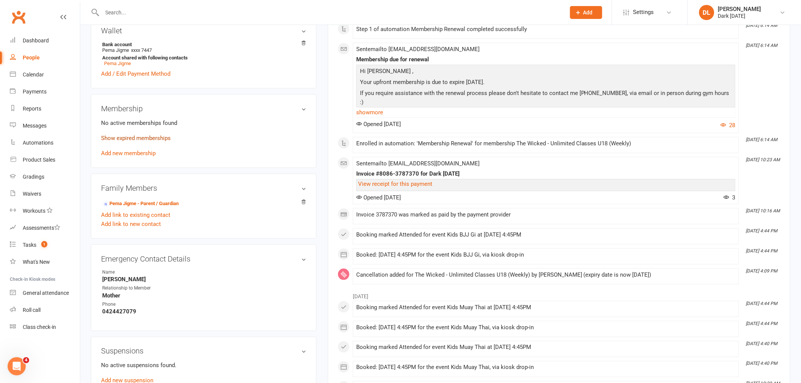
click at [138, 138] on link "Show expired memberships" at bounding box center [136, 138] width 70 height 7
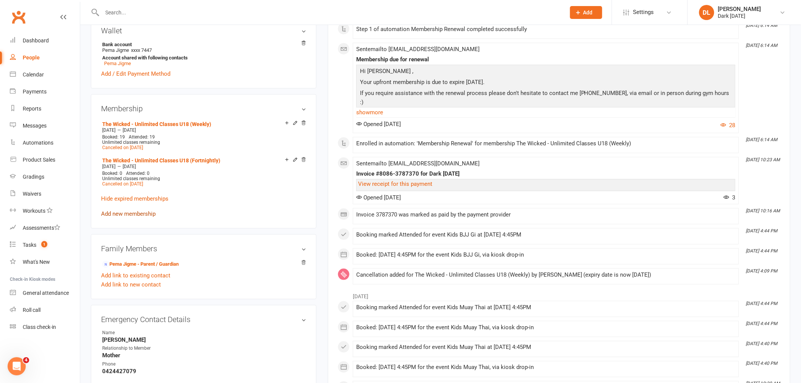
click at [131, 210] on link "Add new membership" at bounding box center [128, 213] width 54 height 7
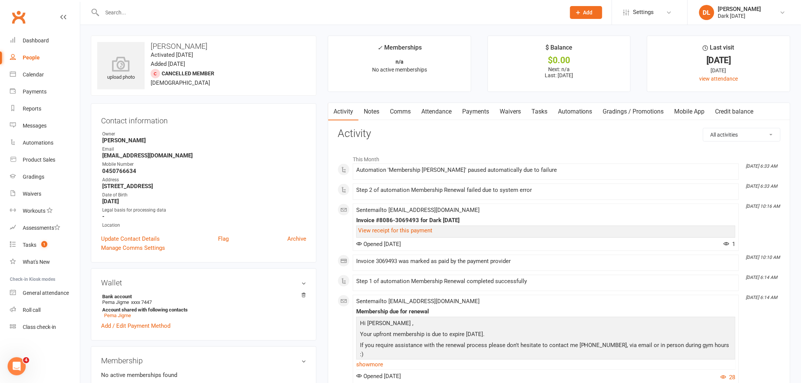
click at [477, 116] on link "Payments" at bounding box center [475, 111] width 37 height 17
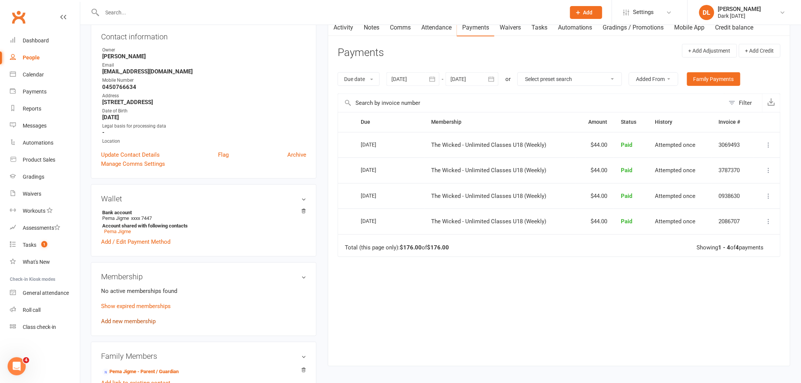
click at [145, 320] on link "Add new membership" at bounding box center [128, 321] width 54 height 7
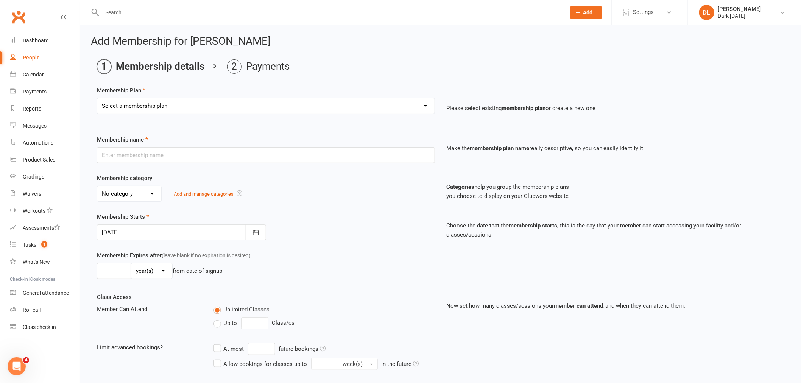
click at [153, 104] on select "Select a membership plan Create new Membership Plan Redzone Knife Defence Works…" at bounding box center [265, 105] width 337 height 15
select select "31"
click at [97, 98] on select "Select a membership plan Create new Membership Plan Redzone Knife Defence Works…" at bounding box center [265, 105] width 337 height 15
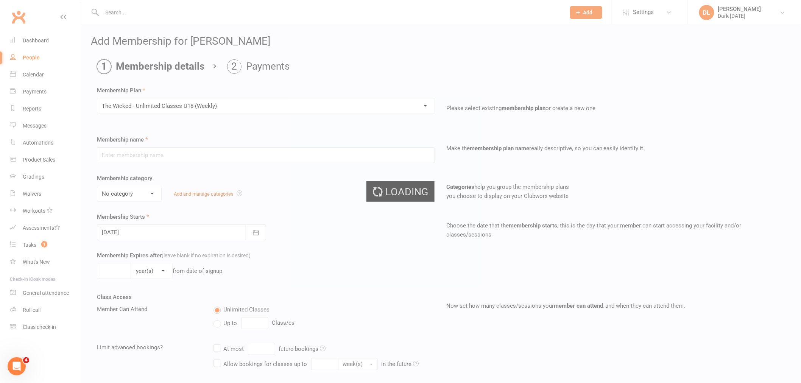
type input "The Wicked - Unlimited Classes U18 (Weekly)"
select select "7"
type input "0"
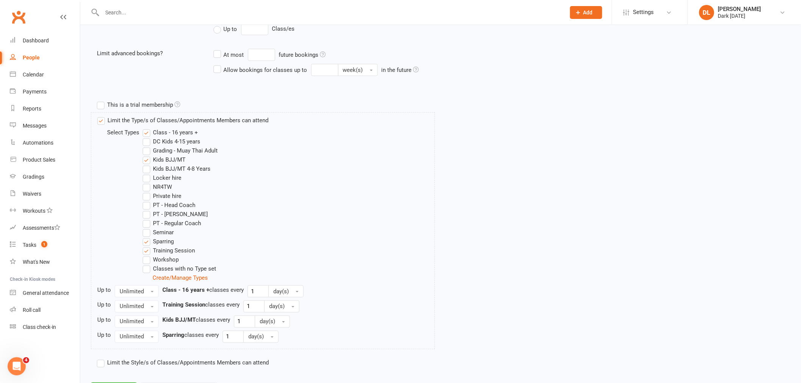
scroll to position [331, 0]
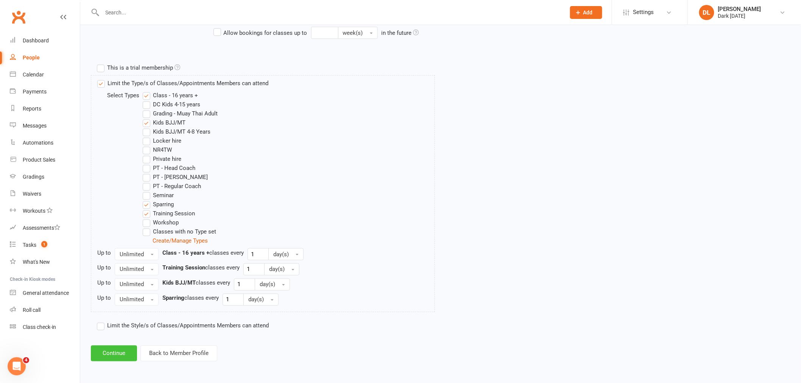
click at [122, 356] on button "Continue" at bounding box center [114, 354] width 46 height 16
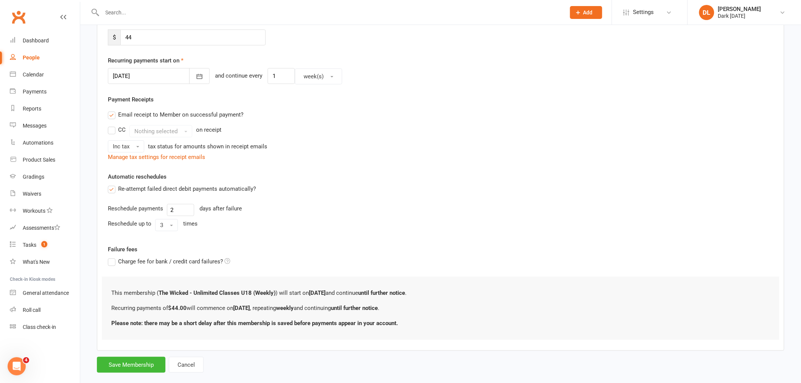
scroll to position [168, 0]
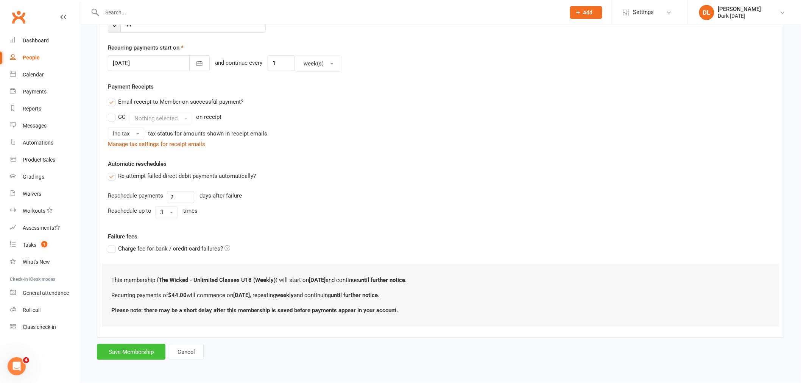
click at [140, 350] on button "Save Membership" at bounding box center [131, 352] width 69 height 16
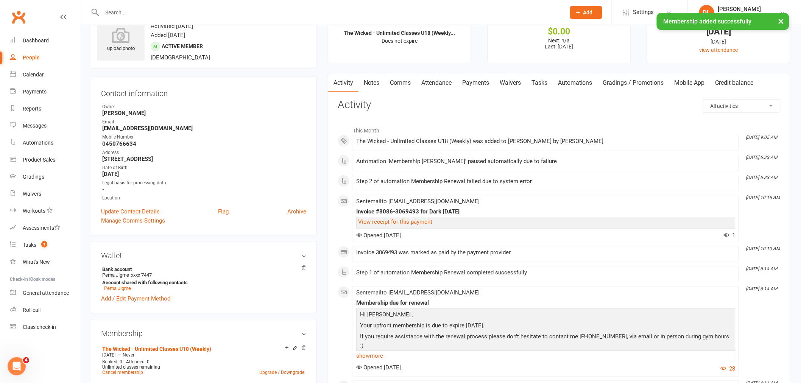
scroll to position [42, 0]
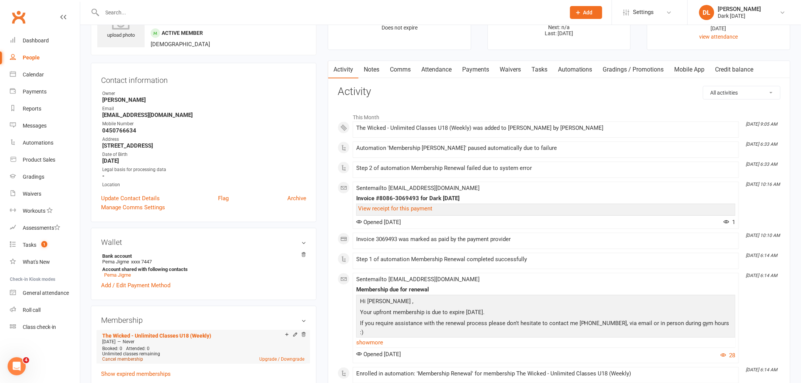
click at [125, 357] on link "Cancel membership" at bounding box center [122, 359] width 41 height 5
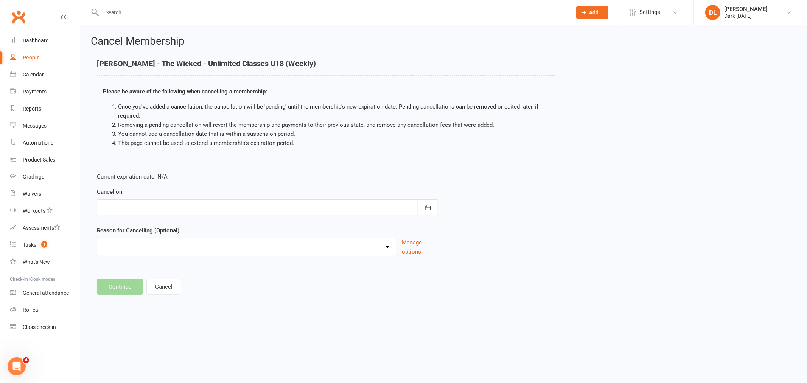
click at [142, 212] on div at bounding box center [267, 207] width 341 height 16
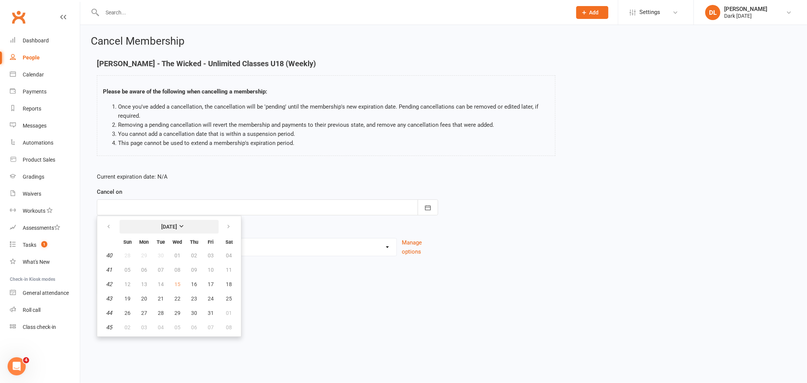
click at [177, 226] on strong "[DATE]" at bounding box center [169, 227] width 16 height 6
click at [149, 287] on span "November" at bounding box center [153, 286] width 26 height 7
click at [209, 282] on span "14" at bounding box center [211, 284] width 6 height 6
type input "[DATE]"
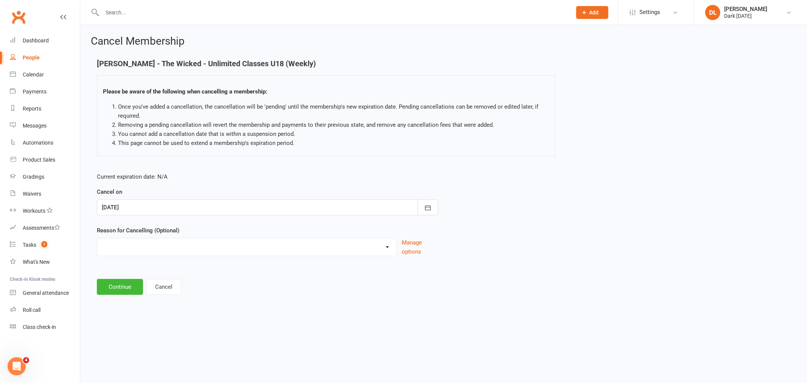
click at [147, 251] on select "Holiday Injury Other reason" at bounding box center [246, 245] width 299 height 15
select select "2"
click at [97, 238] on select "Holiday Injury Other reason" at bounding box center [246, 245] width 299 height 15
click at [125, 327] on button "Continue" at bounding box center [120, 326] width 46 height 16
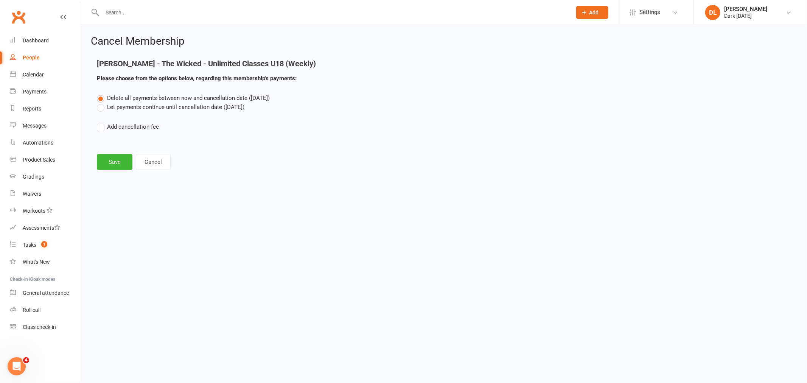
click at [125, 109] on label "Let payments continue until cancellation date ([DATE])" at bounding box center [171, 107] width 148 height 9
click at [102, 103] on input "Let payments continue until cancellation date ([DATE])" at bounding box center [99, 103] width 5 height 0
click at [115, 168] on button "Save" at bounding box center [115, 162] width 36 height 16
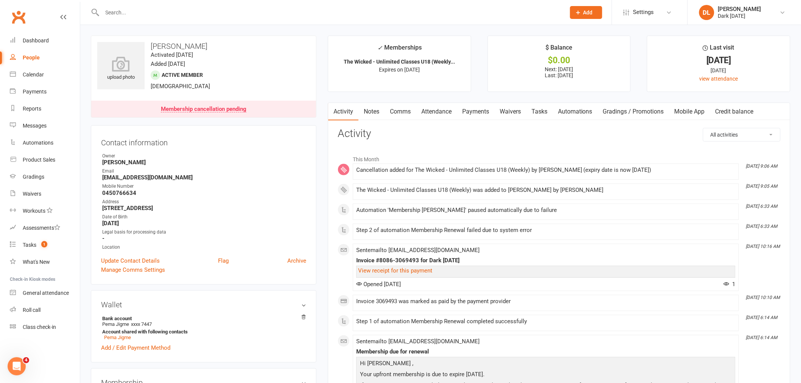
click at [159, 12] on input "text" at bounding box center [330, 12] width 460 height 11
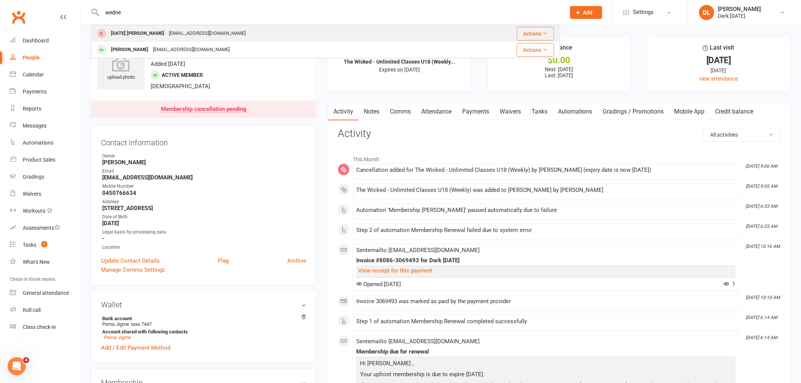
type input "wedne"
click at [156, 32] on div "[DATE] [PERSON_NAME]" at bounding box center [138, 33] width 58 height 11
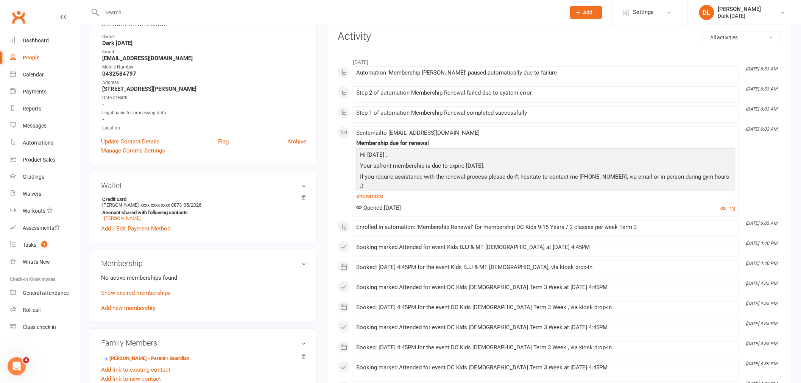
scroll to position [126, 0]
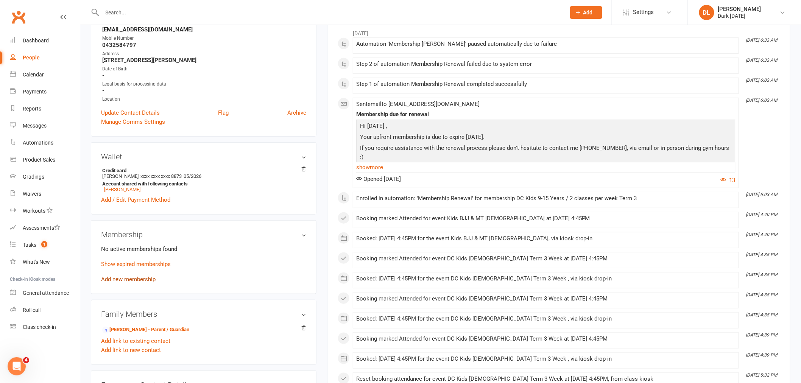
click at [118, 282] on link "Add new membership" at bounding box center [128, 279] width 54 height 7
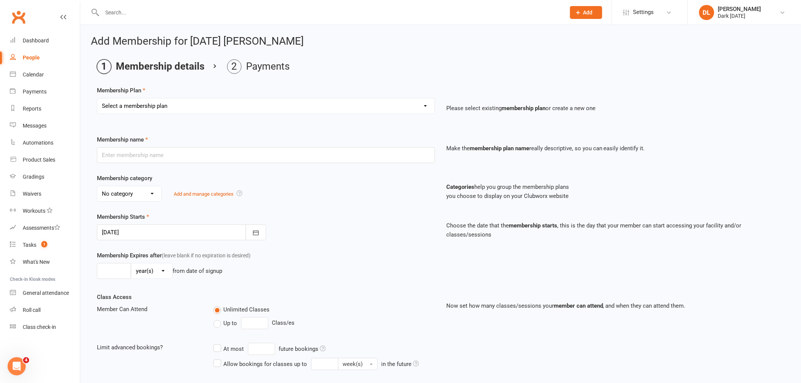
click at [124, 103] on select "Select a membership plan Create new Membership Plan Redzone Knife Defence Works…" at bounding box center [265, 105] width 337 height 15
select select "60"
click at [97, 98] on select "Select a membership plan Create new Membership Plan Redzone Knife Defence Works…" at bounding box center [265, 105] width 337 height 15
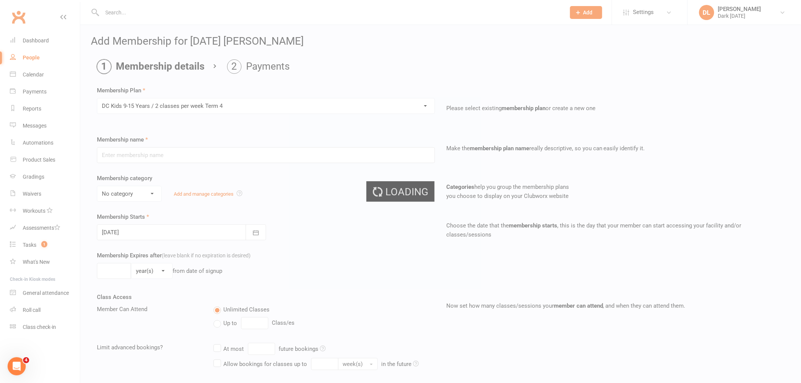
type input "DC Kids 9-15 Years / 2 classes per week Term 4"
select select "4"
type input "[DATE]"
type input "10"
select select "1"
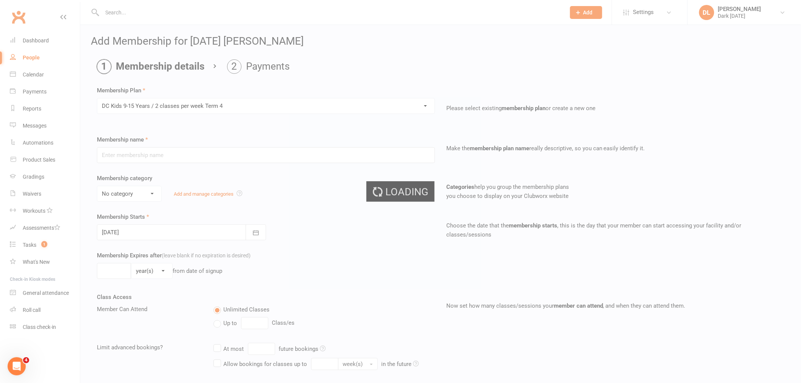
type input "2"
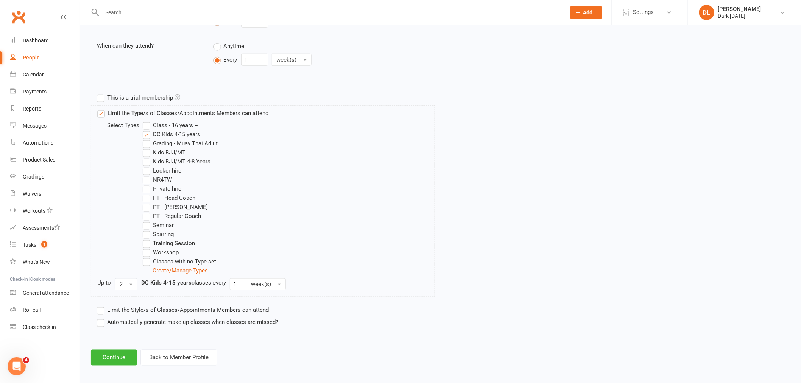
scroll to position [305, 0]
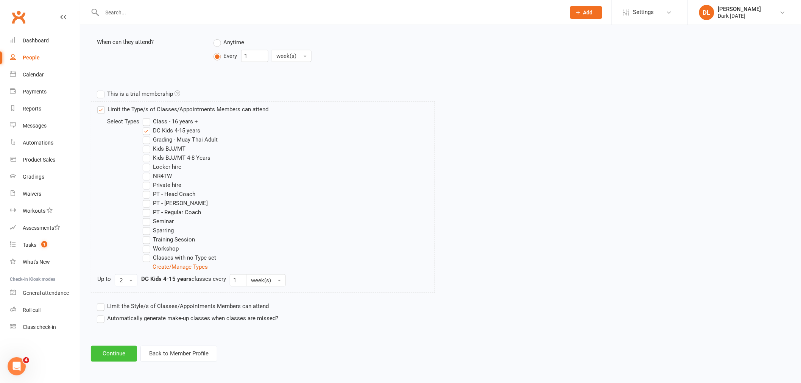
click at [108, 357] on button "Continue" at bounding box center [114, 354] width 46 height 16
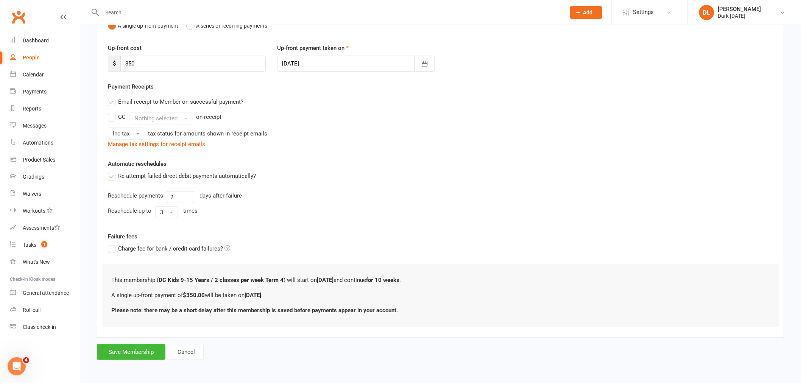
scroll to position [0, 0]
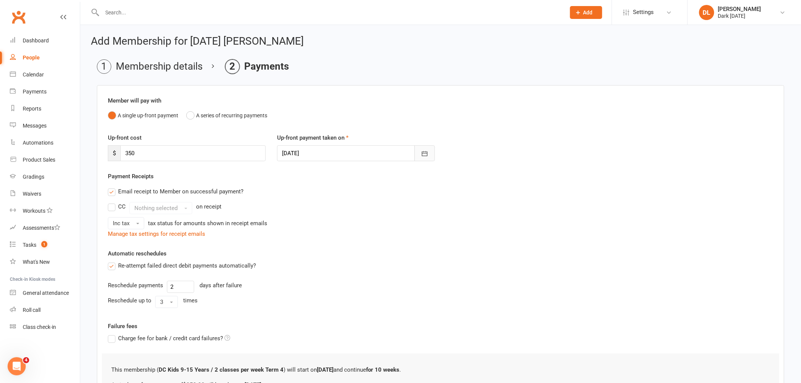
click at [427, 159] on button "button" at bounding box center [424, 153] width 20 height 16
click at [373, 227] on span "16" at bounding box center [374, 230] width 6 height 6
type input "[DATE]"
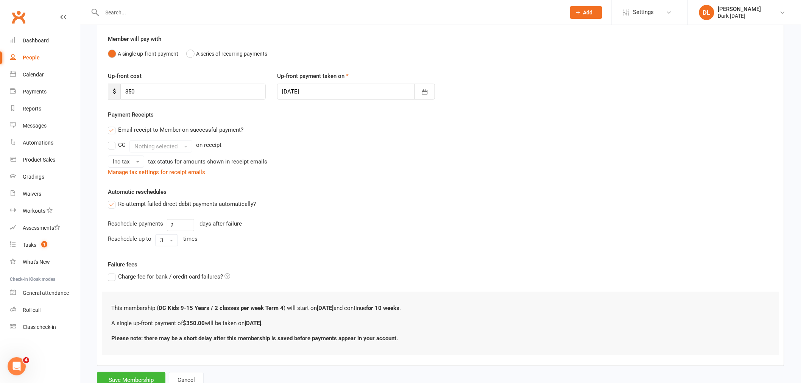
scroll to position [90, 0]
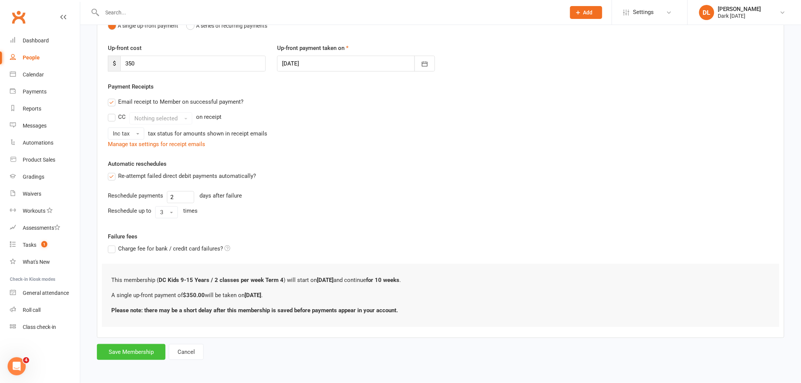
click at [133, 351] on button "Save Membership" at bounding box center [131, 352] width 69 height 16
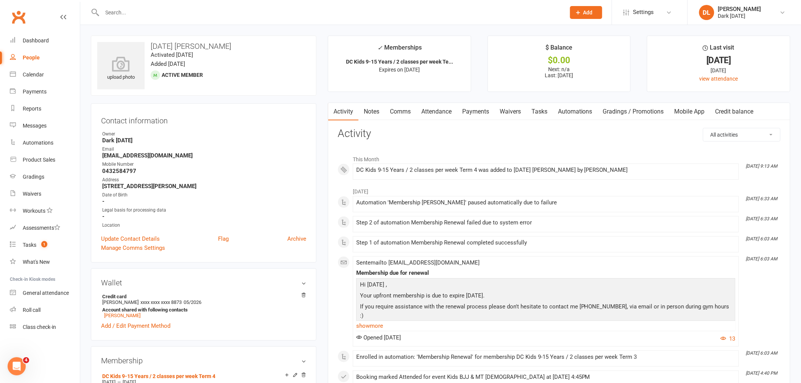
click at [186, 12] on input "text" at bounding box center [330, 12] width 460 height 11
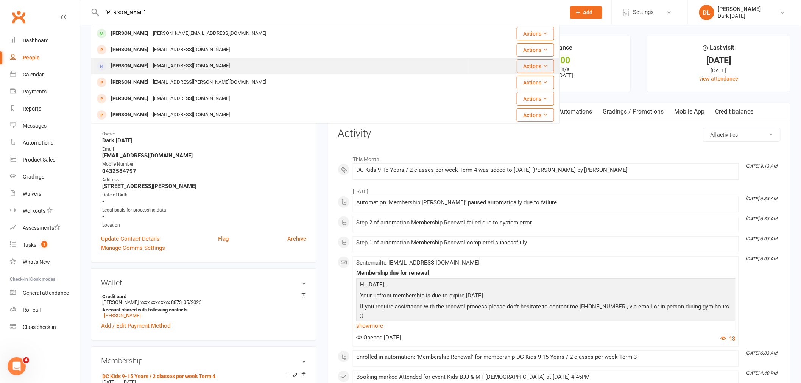
type input "[PERSON_NAME]"
click at [177, 35] on div "[PERSON_NAME][EMAIL_ADDRESS][DOMAIN_NAME]" at bounding box center [210, 33] width 118 height 11
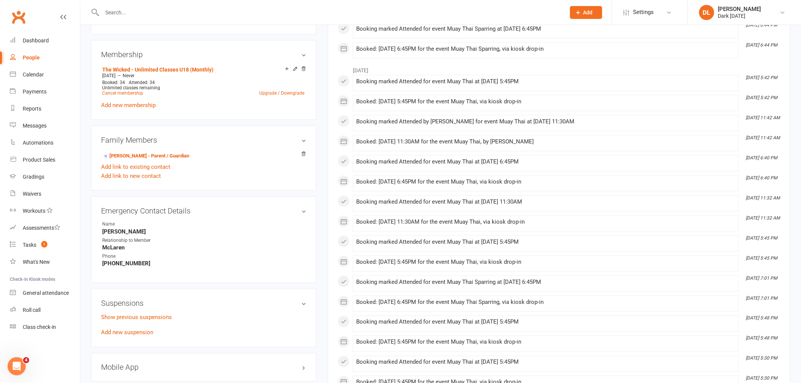
scroll to position [294, 0]
click at [131, 327] on div "Show previous suspensions Add new suspension" at bounding box center [203, 323] width 205 height 24
click at [131, 329] on link "Add new suspension" at bounding box center [127, 331] width 52 height 7
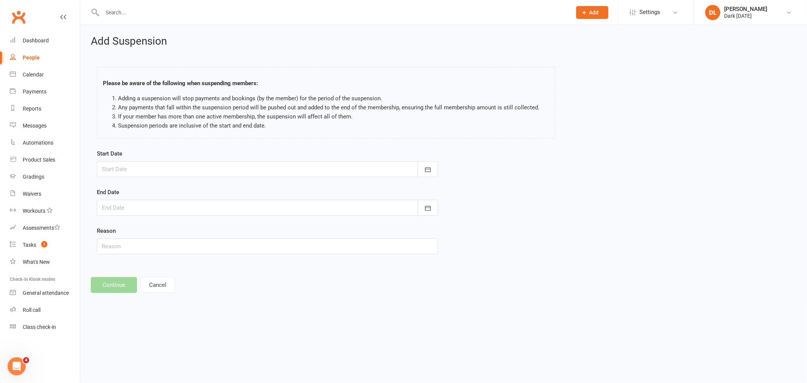
click at [119, 171] on div at bounding box center [267, 169] width 341 height 16
click at [159, 272] on span "28" at bounding box center [161, 275] width 6 height 6
type input "[DATE]"
click at [143, 209] on div at bounding box center [267, 208] width 341 height 16
click at [224, 221] on button "button" at bounding box center [229, 227] width 16 height 14
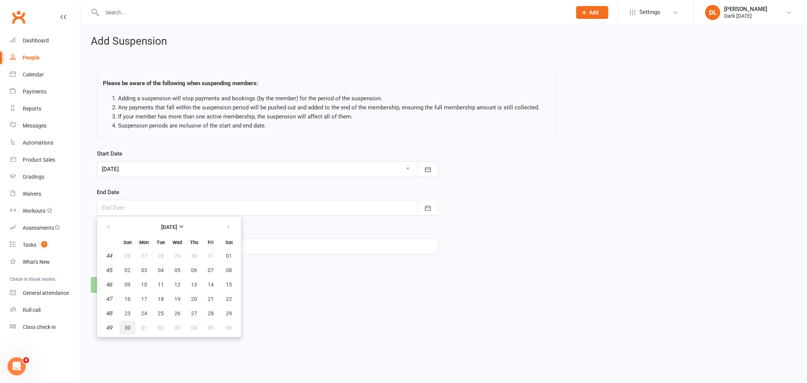
click at [125, 328] on button "30" at bounding box center [128, 328] width 16 height 14
type input "[DATE]"
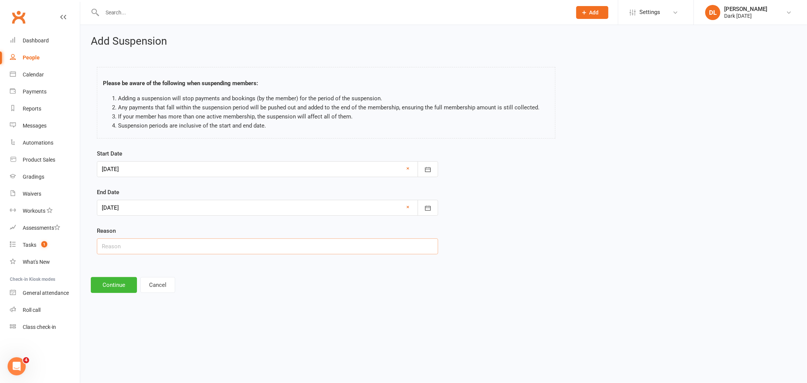
click at [130, 248] on input "text" at bounding box center [267, 246] width 341 height 16
type input "Travel"
click at [117, 283] on button "Continue" at bounding box center [114, 285] width 46 height 16
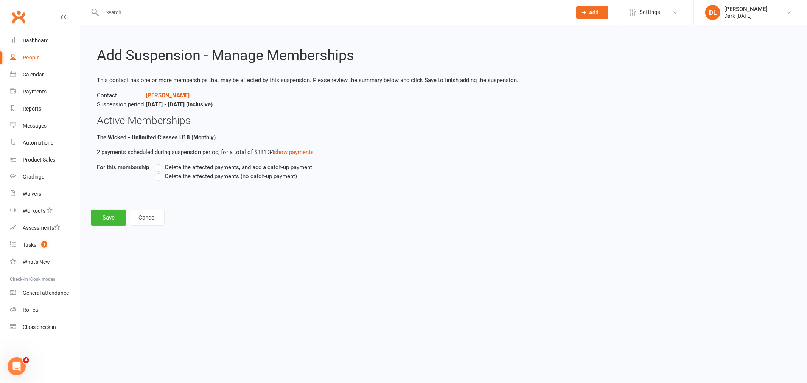
click at [186, 179] on span "Delete the affected payments (no catch-up payment)" at bounding box center [231, 176] width 132 height 8
click at [160, 172] on input "Delete the affected payments (no catch-up payment)" at bounding box center [157, 172] width 5 height 0
click at [112, 218] on button "Save" at bounding box center [109, 218] width 36 height 16
